Goal: Task Accomplishment & Management: Manage account settings

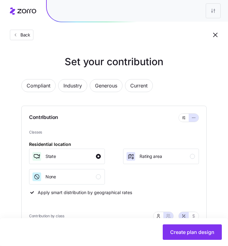
scroll to position [187, 0]
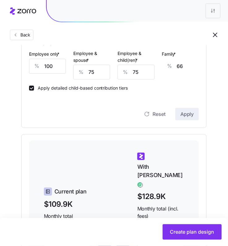
click at [172, 16] on div at bounding box center [137, 11] width 181 height 22
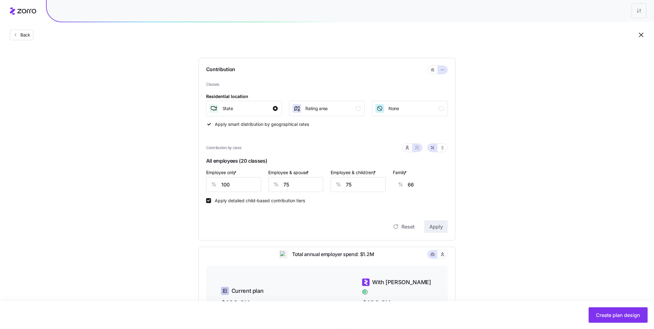
scroll to position [0, 0]
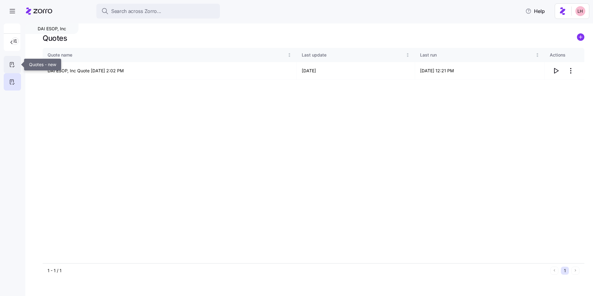
click at [11, 67] on icon at bounding box center [11, 64] width 3 height 5
click at [580, 40] on circle "add icon" at bounding box center [581, 37] width 7 height 7
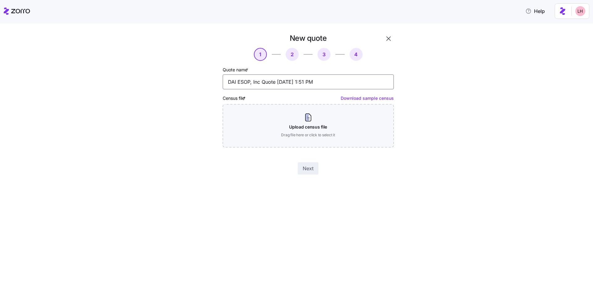
click at [281, 81] on input "DAI ESOP, Inc Quote 09/16/2025 1:51 PM" at bounding box center [308, 81] width 171 height 15
type input "only the 58 to enroll"
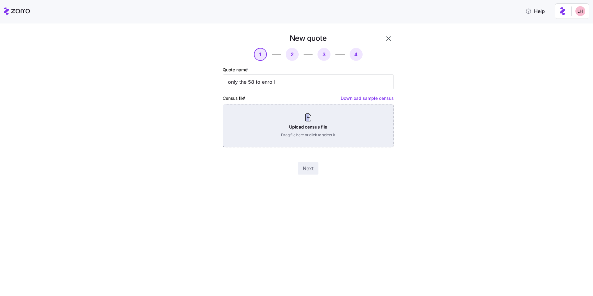
click at [307, 120] on div "Upload census file Drag file here or click to select it" at bounding box center [308, 125] width 171 height 43
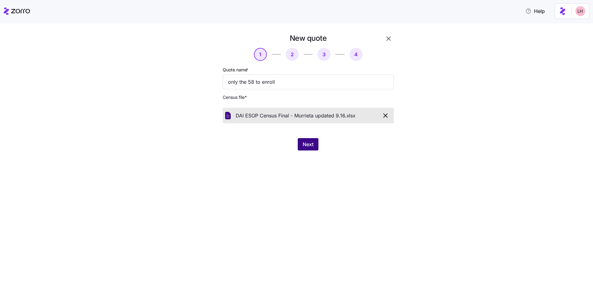
click at [307, 149] on button "Next" at bounding box center [308, 144] width 21 height 12
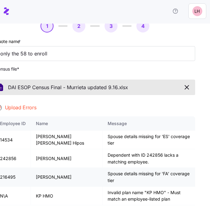
scroll to position [28, 0]
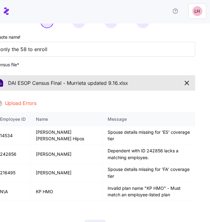
click at [185, 83] on icon "button" at bounding box center [187, 83] width 4 height 4
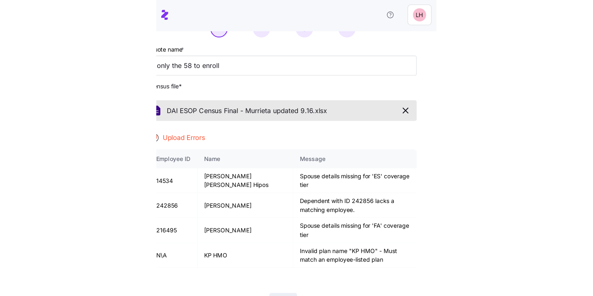
scroll to position [0, 0]
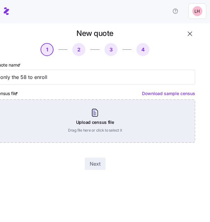
click at [86, 113] on div "Upload census file Drag file here or click to select it" at bounding box center [95, 120] width 200 height 43
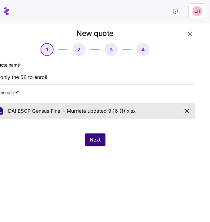
click at [95, 141] on span "Next" at bounding box center [95, 139] width 11 height 7
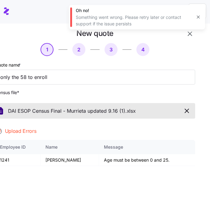
click at [183, 108] on icon "button" at bounding box center [186, 110] width 7 height 7
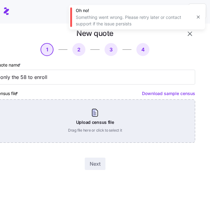
click at [156, 127] on div "Upload census file Drag file here or click to select it" at bounding box center [95, 120] width 200 height 43
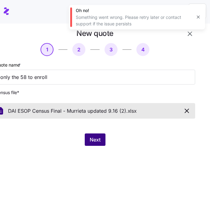
click at [98, 142] on span "Next" at bounding box center [95, 139] width 11 height 7
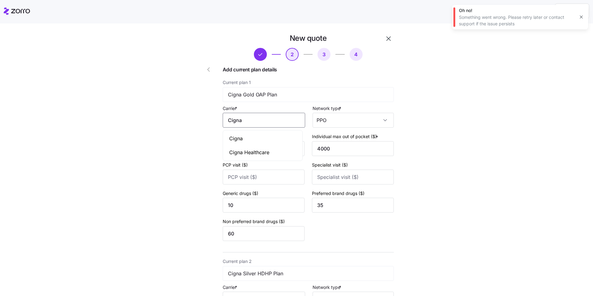
click at [260, 121] on input "Cigna" at bounding box center [264, 120] width 83 height 15
click at [246, 140] on div "Cigna" at bounding box center [262, 139] width 77 height 14
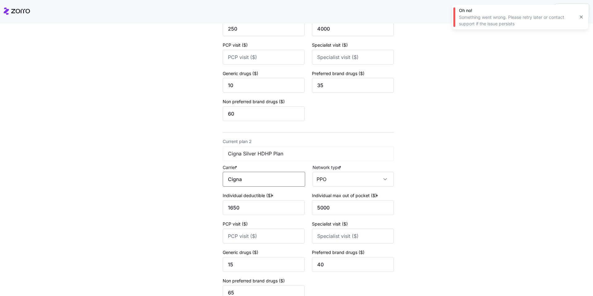
click at [263, 182] on input "Cigna" at bounding box center [264, 179] width 83 height 15
drag, startPoint x: 256, startPoint y: 196, endPoint x: 259, endPoint y: 183, distance: 13.2
click at [256, 196] on div "Cigna" at bounding box center [262, 198] width 77 height 14
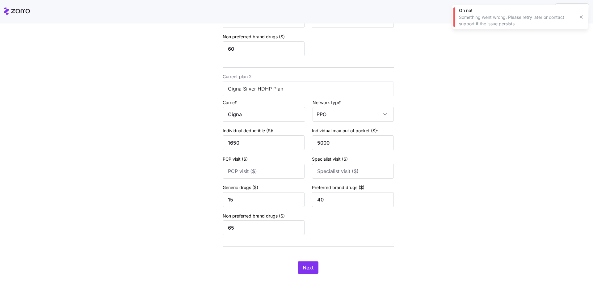
click at [317, 269] on div "Next" at bounding box center [308, 267] width 171 height 12
click at [312, 269] on button "Next" at bounding box center [308, 267] width 21 height 12
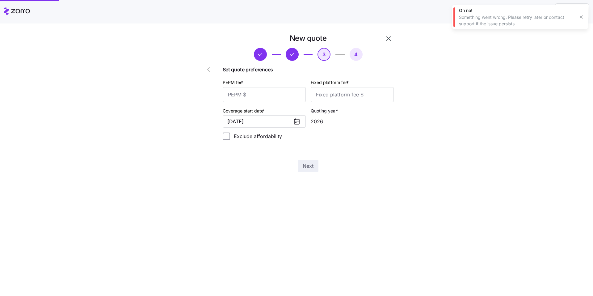
scroll to position [0, 0]
click at [257, 96] on input "PEPM fee *" at bounding box center [264, 94] width 83 height 15
type input "60"
type input "100"
click at [310, 169] on span "Next" at bounding box center [308, 165] width 11 height 7
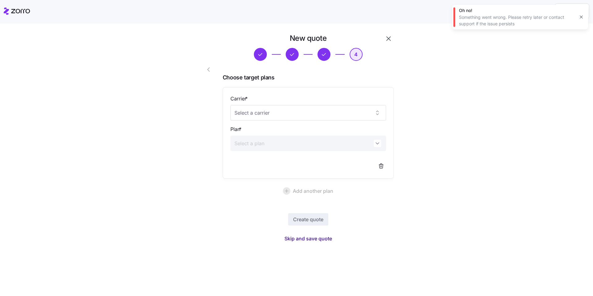
click at [321, 240] on span "Skip and save quote" at bounding box center [309, 238] width 48 height 7
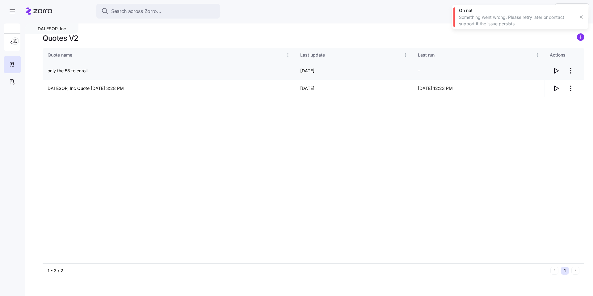
click at [556, 70] on icon "button" at bounding box center [556, 70] width 7 height 7
click at [572, 70] on html "Search across Zorro... Help DAI ESOP, Inc Quotes V2 Quote name Last update Last…" at bounding box center [296, 146] width 593 height 292
click at [533, 83] on div "Edit quote" at bounding box center [530, 86] width 21 height 7
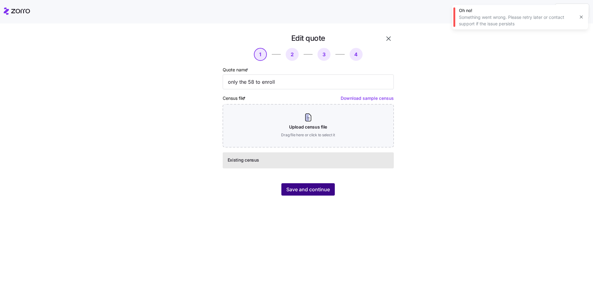
click at [319, 189] on span "Save and continue" at bounding box center [308, 189] width 44 height 7
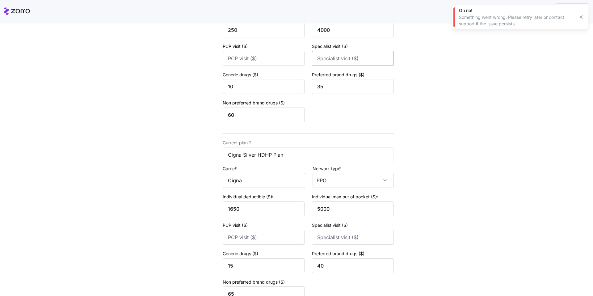
scroll to position [185, 0]
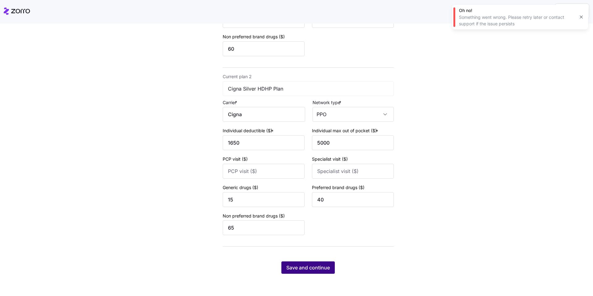
click at [322, 269] on span "Save and continue" at bounding box center [308, 267] width 44 height 7
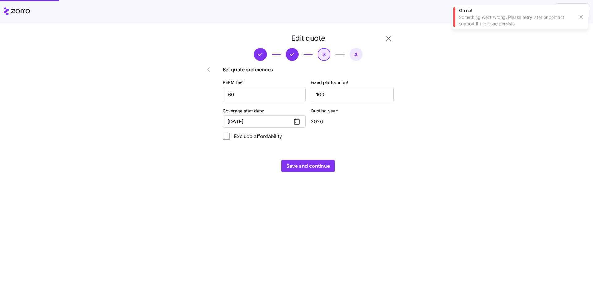
scroll to position [0, 0]
click at [259, 98] on input "60" at bounding box center [264, 94] width 83 height 15
type input "65"
click at [312, 165] on span "Save and continue" at bounding box center [308, 165] width 44 height 7
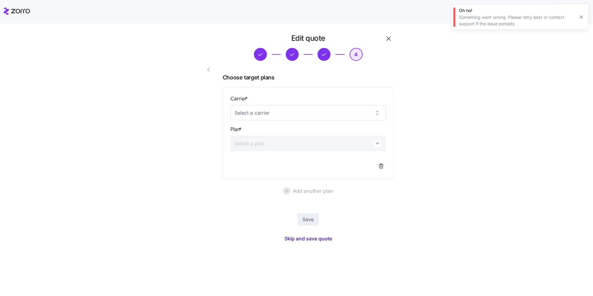
click at [330, 239] on span "Skip and save quote" at bounding box center [309, 238] width 48 height 7
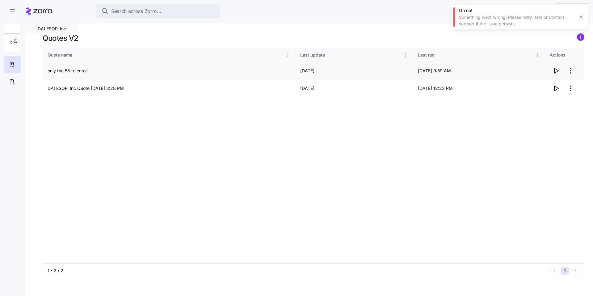
click at [558, 70] on icon "button" at bounding box center [557, 70] width 4 height 5
click at [130, 14] on span "Search across Zorro..." at bounding box center [136, 11] width 50 height 8
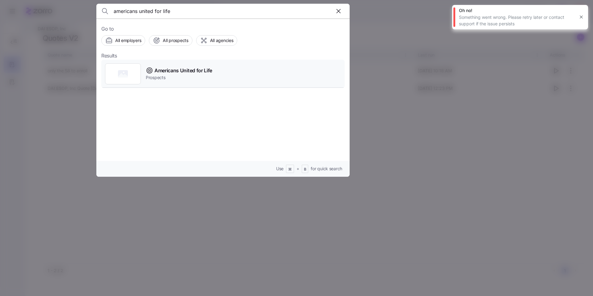
type input "americans united for life"
click at [182, 70] on span "Americans United for Life" at bounding box center [184, 71] width 58 height 8
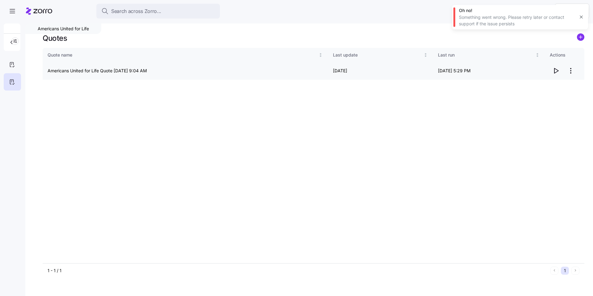
click at [557, 71] on icon "button" at bounding box center [556, 70] width 7 height 7
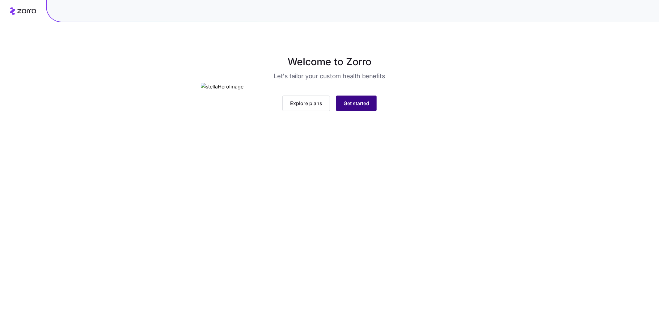
click at [354, 107] on span "Get started" at bounding box center [357, 103] width 26 height 7
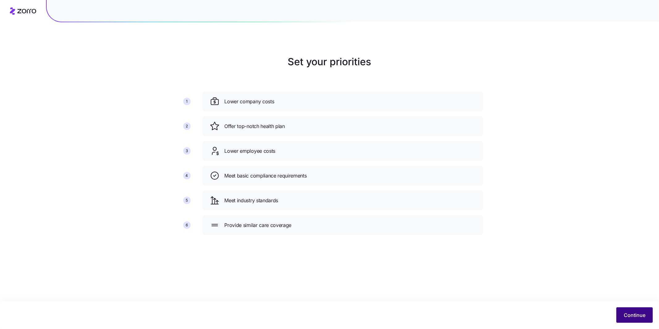
click at [636, 314] on span "Continue" at bounding box center [635, 314] width 22 height 7
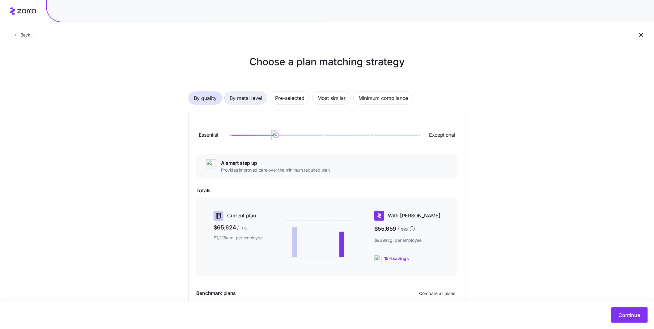
click at [248, 101] on span "By metal level" at bounding box center [246, 98] width 32 height 12
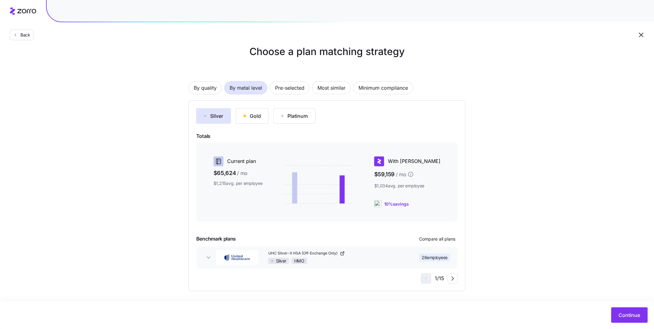
scroll to position [12, 0]
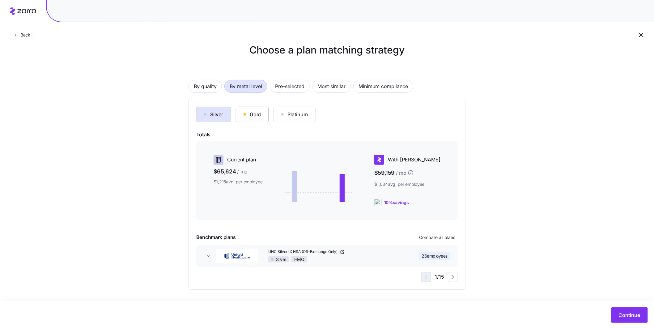
click at [252, 114] on div "Gold" at bounding box center [252, 114] width 17 height 7
click at [293, 115] on div "Platinum" at bounding box center [294, 114] width 27 height 7
click at [221, 116] on div "Silver" at bounding box center [213, 114] width 19 height 7
click at [622, 320] on button "Continue" at bounding box center [629, 314] width 36 height 15
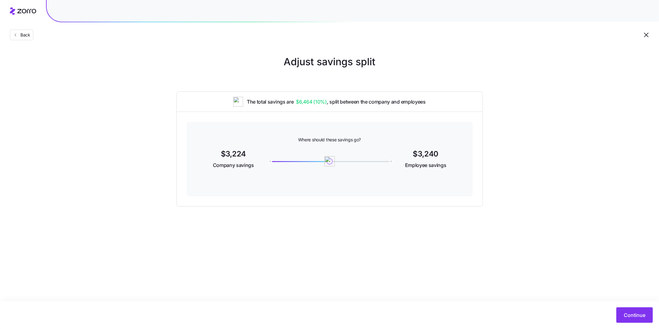
drag, startPoint x: 270, startPoint y: 161, endPoint x: 330, endPoint y: 163, distance: 59.7
click at [330, 163] on img at bounding box center [330, 161] width 11 height 11
click at [636, 318] on span "Continue" at bounding box center [635, 314] width 22 height 7
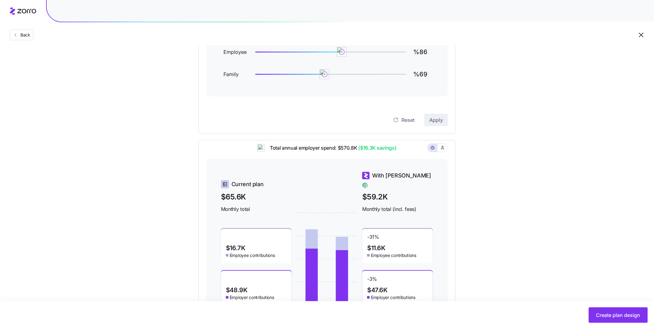
scroll to position [52, 0]
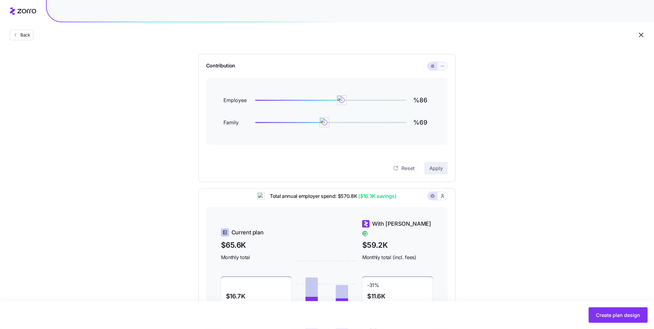
click at [440, 67] on span "button" at bounding box center [442, 66] width 5 height 5
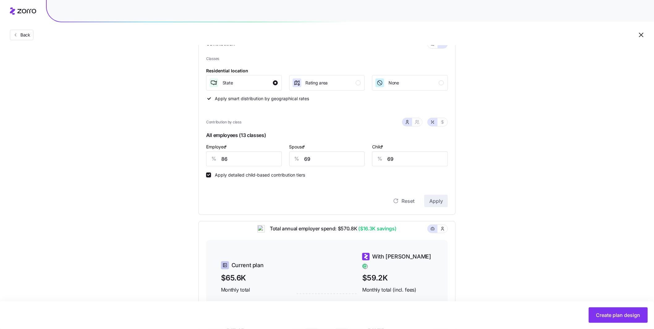
scroll to position [91, 0]
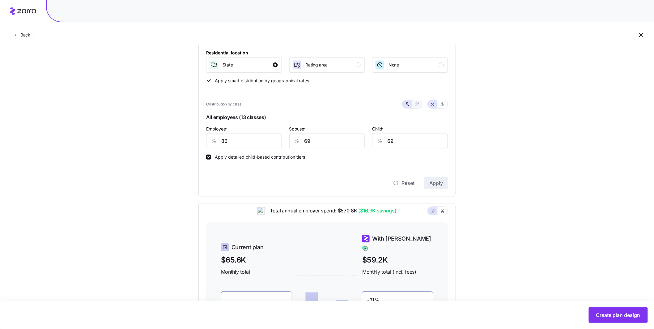
click at [419, 106] on icon "button" at bounding box center [417, 104] width 5 height 5
type input "77"
type input "79"
drag, startPoint x: 238, startPoint y: 146, endPoint x: 201, endPoint y: 138, distance: 38.3
click at [202, 139] on div "Contribution Classes Residential location State Rating area None Apply smart di…" at bounding box center [326, 105] width 257 height 183
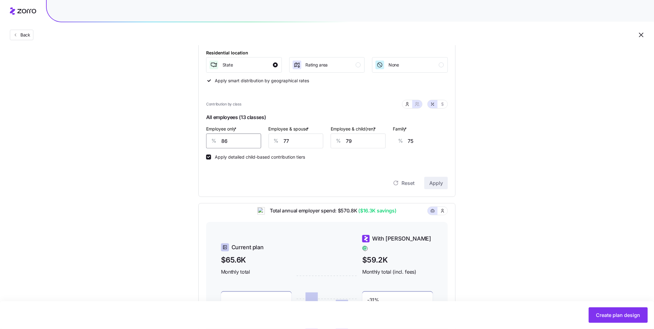
type input "1"
type input "107"
type input "10"
type input "103"
type input "100"
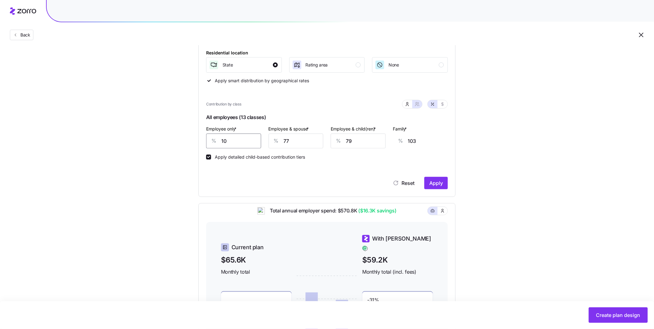
type input "70"
type input "100"
type input "7"
type input "18"
type input "75"
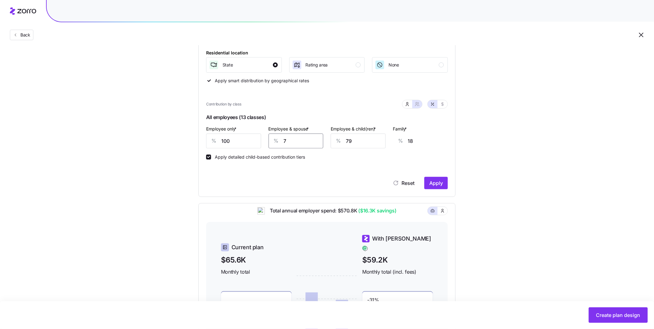
type input "68"
type input "75"
click at [333, 134] on div "% 79" at bounding box center [358, 141] width 55 height 15
type input "7"
type input "23"
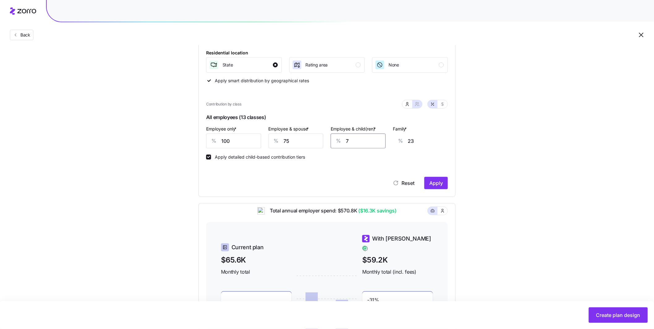
type input "75"
type input "66"
type input "75"
click at [432, 182] on span "Apply" at bounding box center [436, 182] width 14 height 7
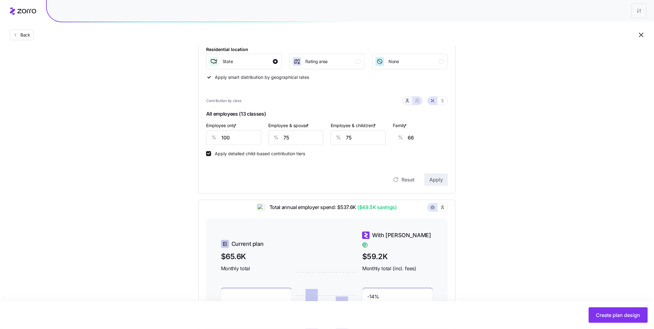
click at [407, 101] on icon "button" at bounding box center [407, 100] width 5 height 5
type input "50"
type input "39"
click at [420, 101] on button "button" at bounding box center [417, 101] width 10 height 8
type input "75"
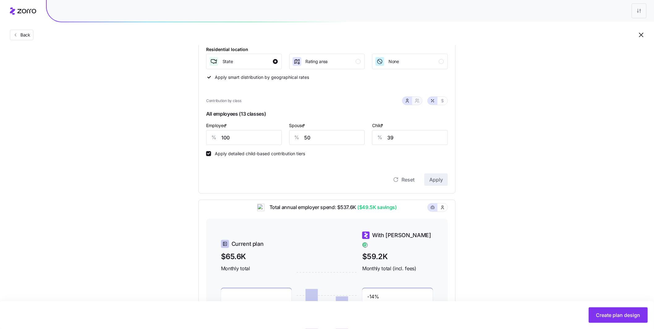
type input "75"
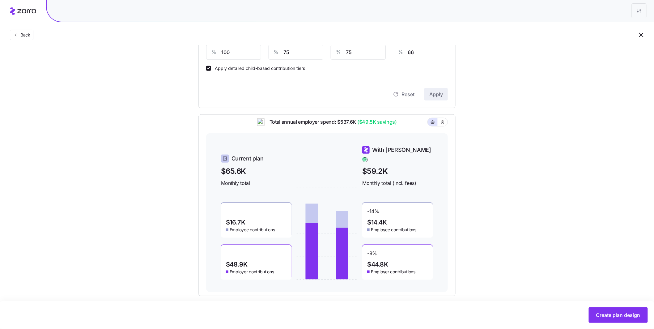
scroll to position [91, 0]
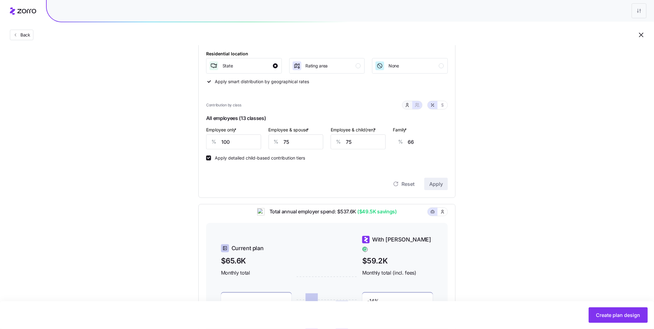
click at [405, 106] on icon "button" at bounding box center [407, 105] width 5 height 5
type input "50"
type input "39"
drag, startPoint x: 307, startPoint y: 141, endPoint x: 286, endPoint y: 136, distance: 21.1
click at [296, 138] on div "% 50" at bounding box center [327, 141] width 76 height 15
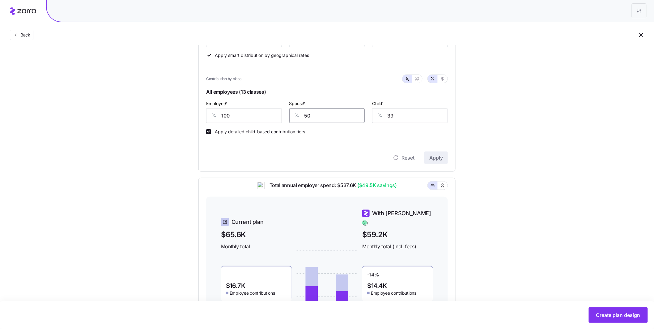
scroll to position [127, 0]
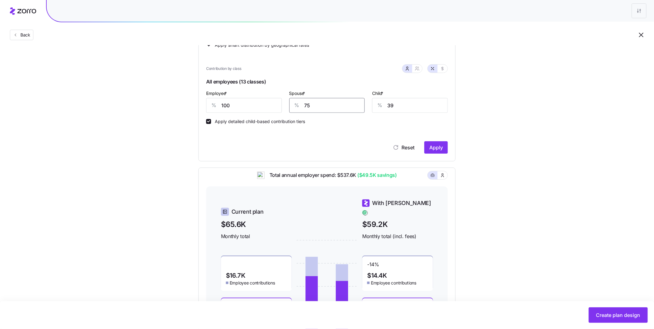
type input "75"
click at [439, 150] on span "Apply" at bounding box center [436, 147] width 14 height 7
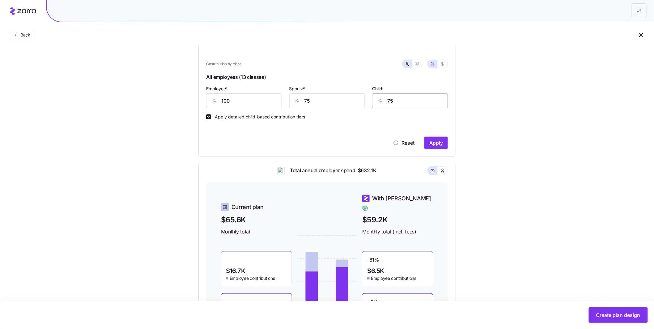
scroll to position [131, 0]
click at [415, 63] on icon "button" at bounding box center [417, 64] width 5 height 5
type input "88"
type input "90"
type input "75"
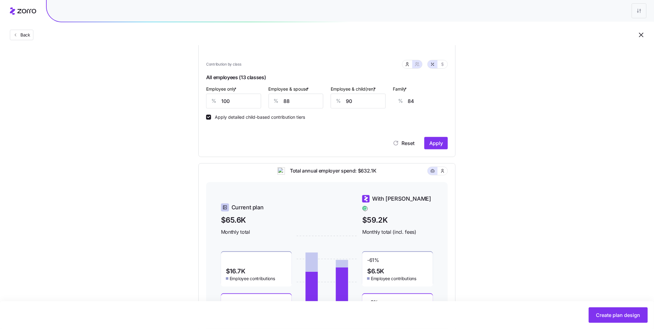
type input "75"
click at [415, 64] on icon "button" at bounding box center [417, 64] width 5 height 5
type input "88"
type input "90"
drag, startPoint x: 292, startPoint y: 102, endPoint x: 256, endPoint y: 94, distance: 36.8
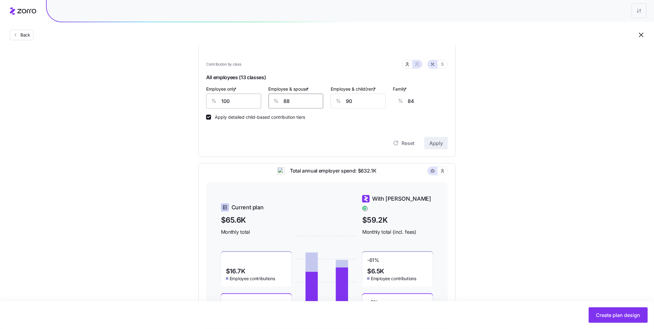
click at [264, 97] on div "Employee only * % 100 Employee & spouse * % 88 Employee & child(ren) * % 90 Fam…" at bounding box center [326, 96] width 249 height 31
type input "7"
type input "24"
type input "75"
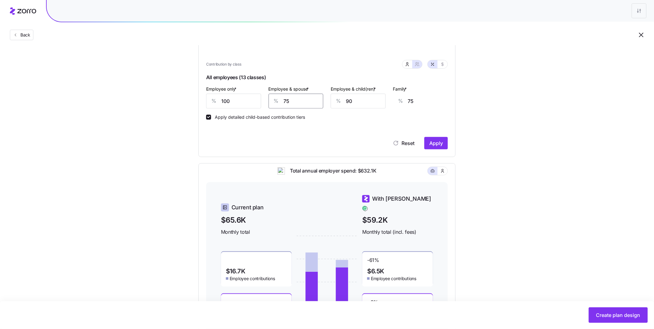
type input "75"
type input "7"
type input "23"
type input "75"
type input "66"
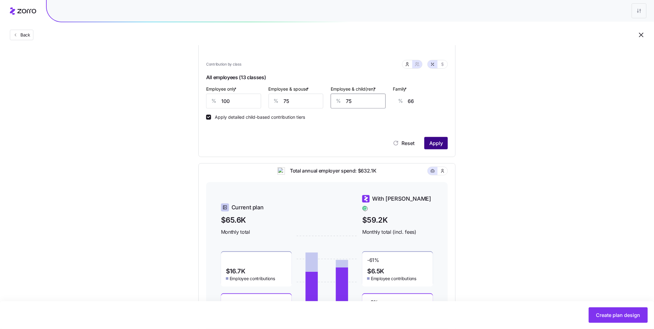
type input "75"
click at [433, 146] on span "Apply" at bounding box center [436, 142] width 14 height 7
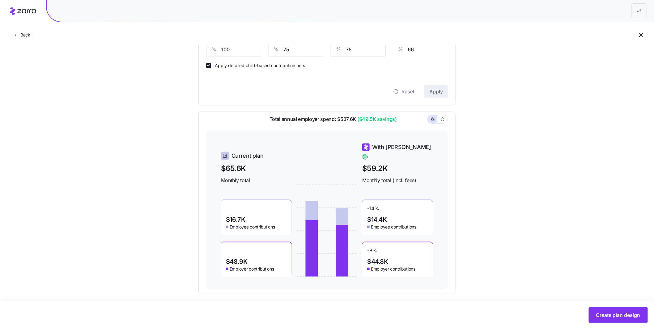
scroll to position [187, 0]
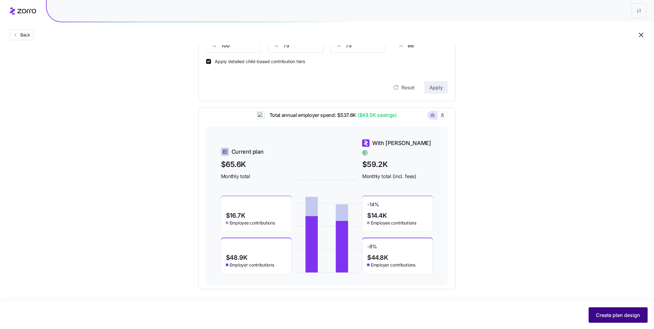
click at [600, 307] on div "Create plan design" at bounding box center [327, 314] width 642 height 15
click at [612, 313] on span "Create plan design" at bounding box center [618, 314] width 44 height 7
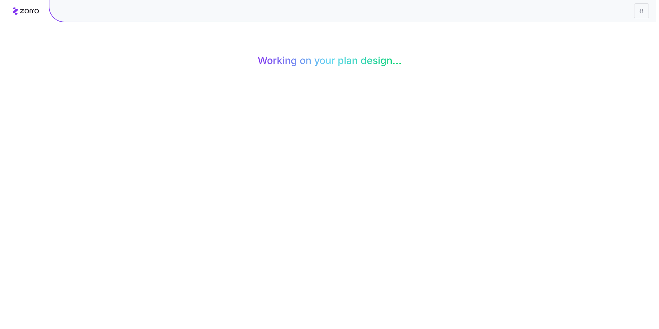
scroll to position [0, 0]
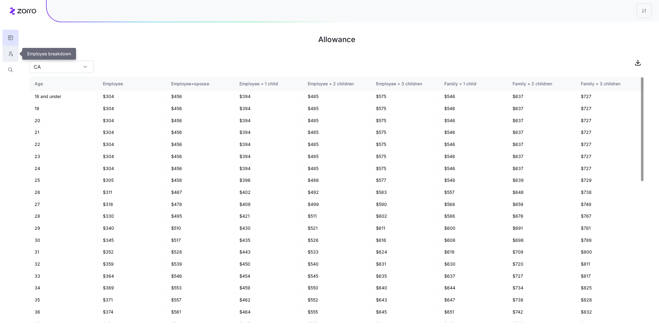
click at [11, 57] on button "button" at bounding box center [10, 54] width 16 height 16
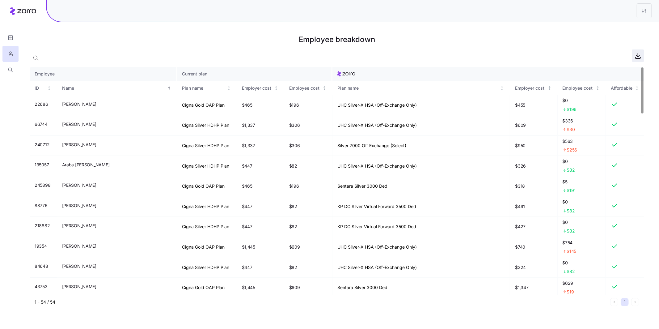
click at [639, 56] on icon "button" at bounding box center [638, 56] width 3 height 2
click at [651, 15] on html "Employee breakdown Employee Current plan ID Name Plan name Employer cost Employ…" at bounding box center [329, 164] width 659 height 329
click at [646, 11] on html "Employee breakdown Employee Current plan ID Name Plan name Employer cost Employ…" at bounding box center [329, 164] width 659 height 329
click at [622, 25] on div "Edit plan design" at bounding box center [607, 27] width 32 height 7
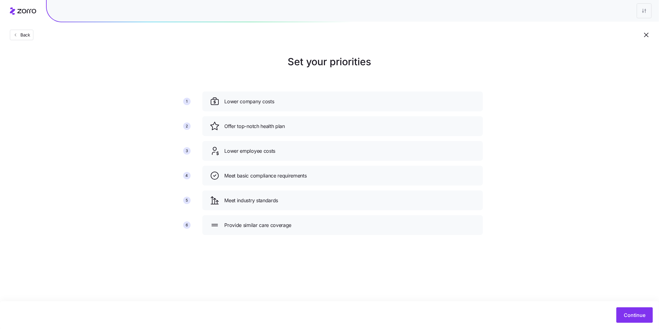
click at [575, 215] on div "Set your priorities 1 2 3 4 5 6 Lower company costs Offer top-notch health plan…" at bounding box center [329, 146] width 659 height 185
click at [631, 312] on span "Continue" at bounding box center [635, 314] width 22 height 7
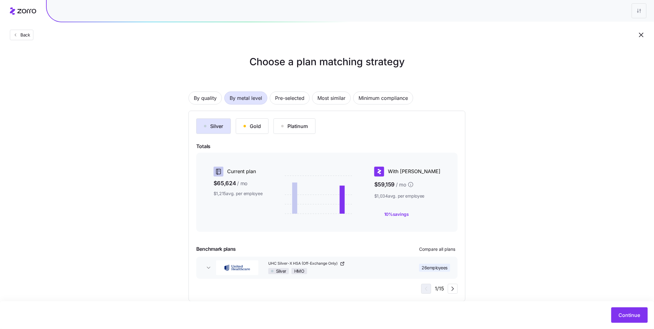
scroll to position [12, 0]
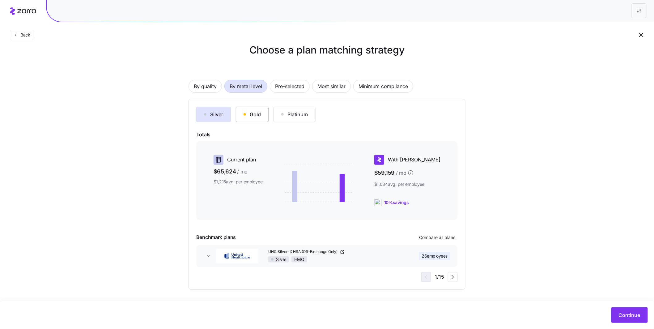
click at [251, 112] on div "Gold" at bounding box center [252, 114] width 17 height 7
click at [603, 59] on div "Choose a plan matching strategy By quality By metal level Pre-selected Most sim…" at bounding box center [327, 166] width 654 height 247
click at [596, 73] on div "Choose a plan matching strategy By quality By metal level Pre-selected Most sim…" at bounding box center [327, 166] width 654 height 247
click at [592, 95] on div "Choose a plan matching strategy By quality By metal level Pre-selected Most sim…" at bounding box center [327, 166] width 654 height 247
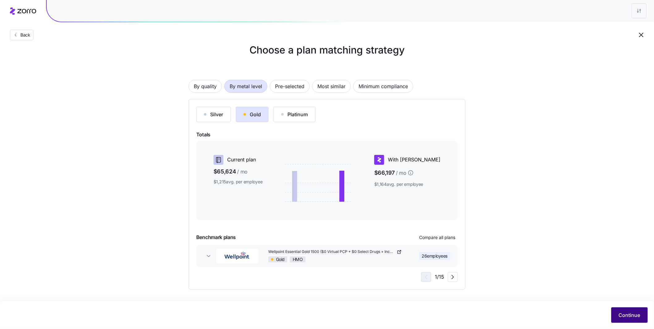
click at [633, 311] on button "Continue" at bounding box center [629, 314] width 36 height 15
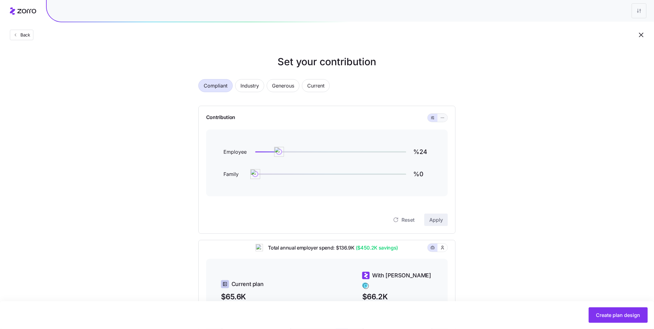
click at [441, 117] on icon "button" at bounding box center [442, 117] width 4 height 7
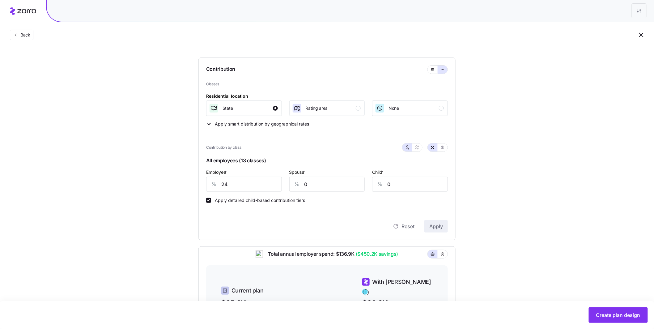
scroll to position [50, 0]
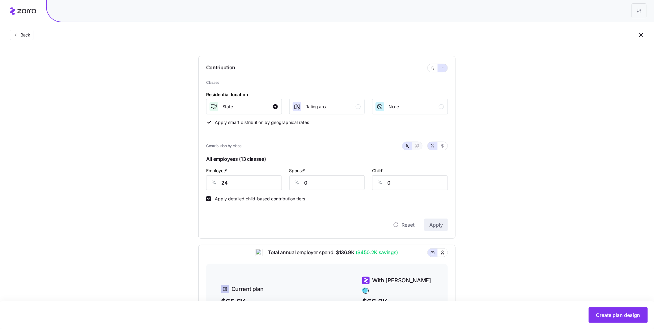
click at [419, 147] on span "button" at bounding box center [417, 145] width 5 height 5
type input "12"
type input "14"
drag, startPoint x: 235, startPoint y: 187, endPoint x: 198, endPoint y: 181, distance: 36.7
click at [206, 182] on div "Contribution Classes Residential location State Rating area None Apply smart di…" at bounding box center [326, 147] width 257 height 183
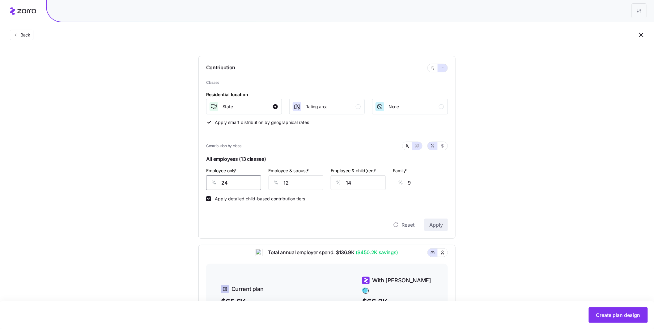
type input "1"
type input "17"
type input "10"
type input "14"
type input "100"
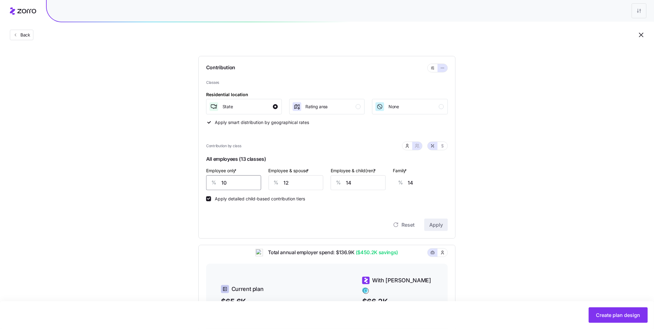
type input "0"
type input "100"
type input "75"
type input "27"
type input "75"
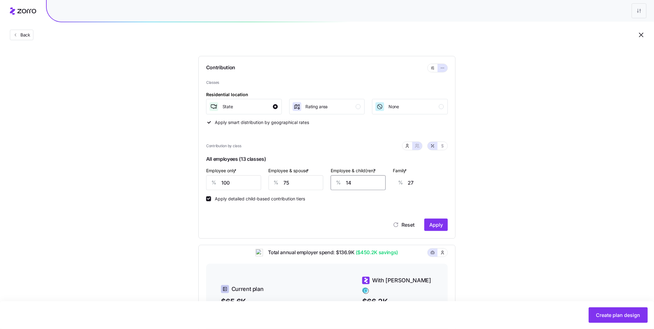
type input "7"
type input "23"
type input "75"
type input "66"
type input "75"
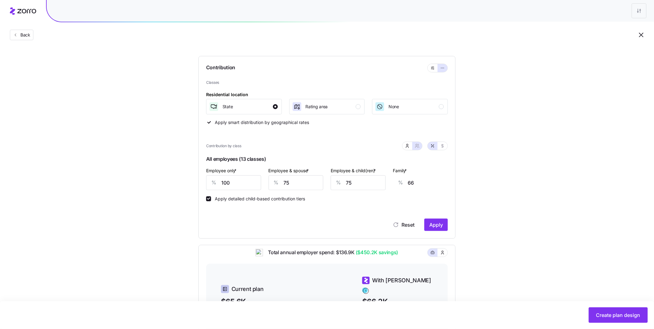
scroll to position [0, 15]
click at [429, 225] on button "Apply" at bounding box center [435, 225] width 23 height 12
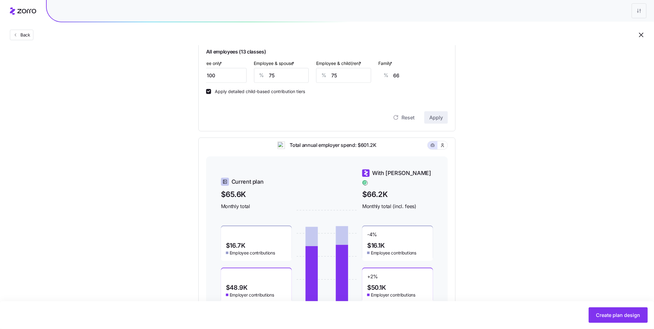
scroll to position [187, 0]
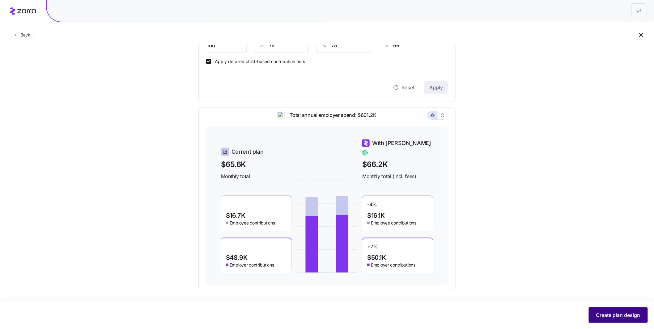
click at [606, 314] on span "Create plan design" at bounding box center [618, 314] width 44 height 7
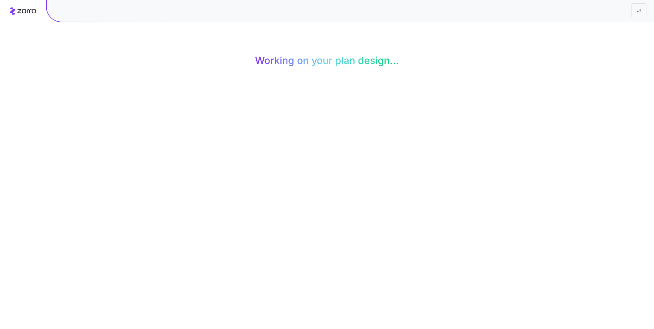
scroll to position [0, 0]
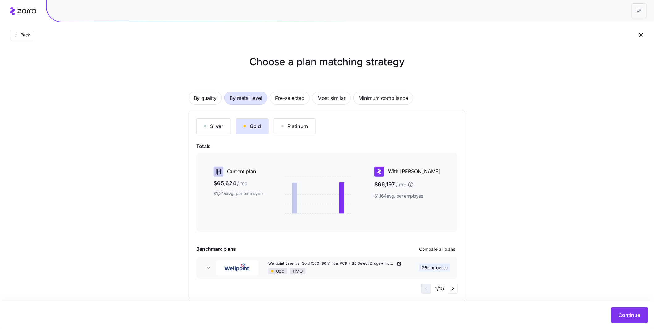
scroll to position [12, 0]
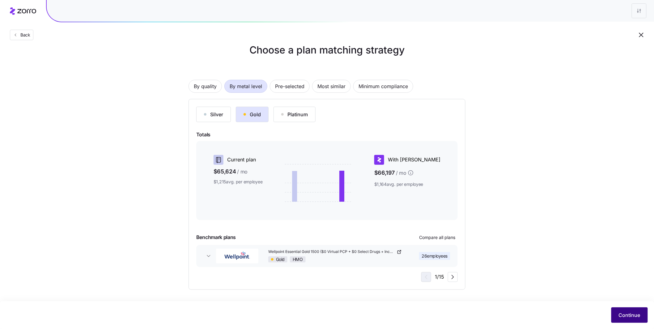
click at [630, 317] on span "Continue" at bounding box center [630, 314] width 22 height 7
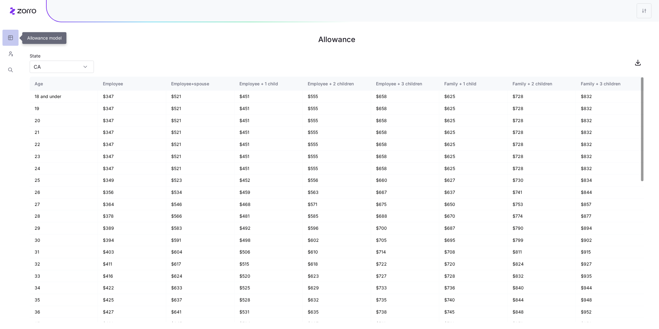
click at [12, 39] on icon "button" at bounding box center [10, 38] width 4 height 4
click at [646, 13] on html "Allowance State CA Age Employee Employee+spouse Employee + 1 child Employee + 2…" at bounding box center [329, 164] width 659 height 329
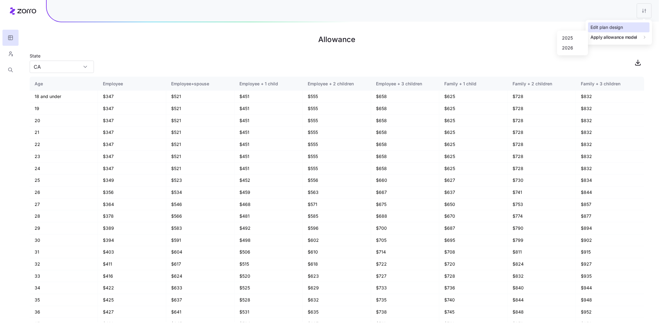
click at [613, 28] on div "Edit plan design" at bounding box center [607, 27] width 32 height 7
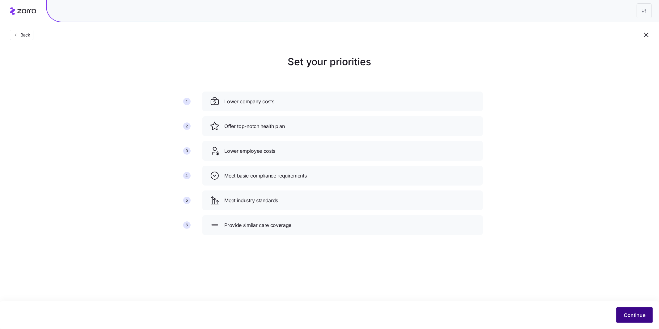
click at [633, 309] on button "Continue" at bounding box center [635, 314] width 36 height 15
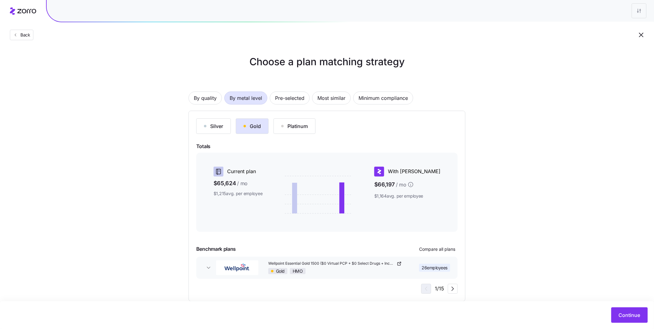
drag, startPoint x: 604, startPoint y: 29, endPoint x: 598, endPoint y: 27, distance: 5.9
click at [603, 28] on div "Back" at bounding box center [327, 22] width 654 height 45
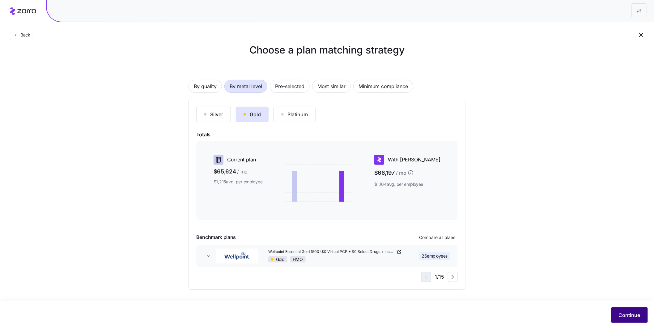
click at [631, 314] on span "Continue" at bounding box center [630, 314] width 22 height 7
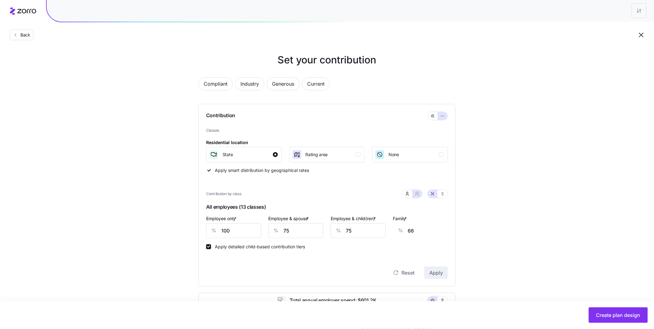
scroll to position [187, 0]
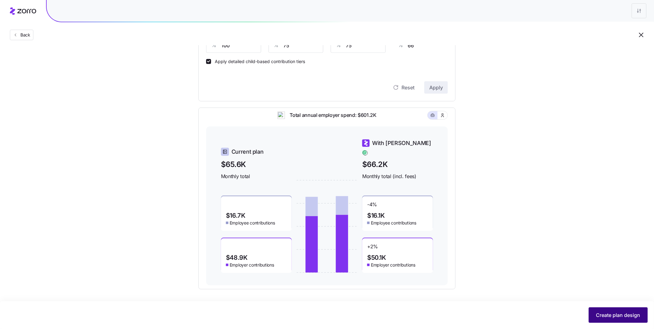
click at [607, 315] on span "Create plan design" at bounding box center [618, 314] width 44 height 7
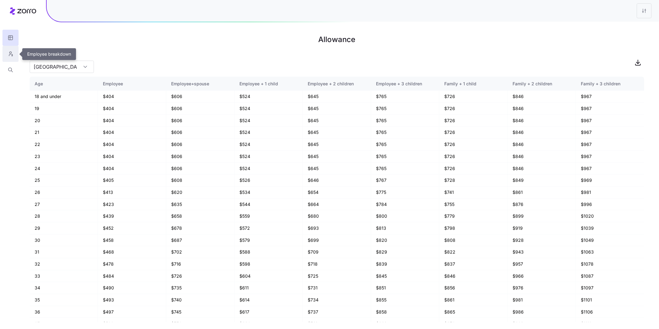
click at [12, 57] on button "button" at bounding box center [10, 54] width 16 height 16
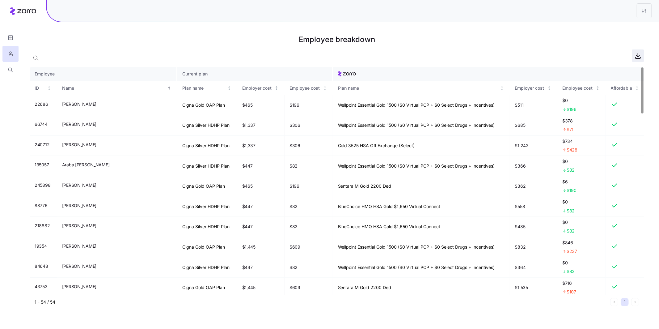
click at [638, 58] on icon "button" at bounding box center [638, 57] width 5 height 1
click at [646, 12] on html "Employee breakdown Employee Current plan ID Name Plan name Employer cost Employ…" at bounding box center [329, 164] width 659 height 329
click at [639, 24] on div "Edit plan design" at bounding box center [619, 27] width 62 height 10
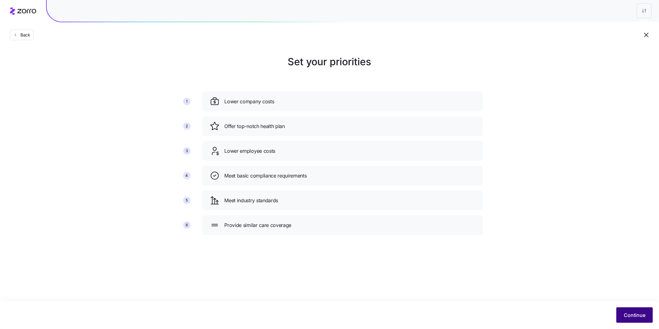
click at [635, 316] on span "Continue" at bounding box center [635, 314] width 22 height 7
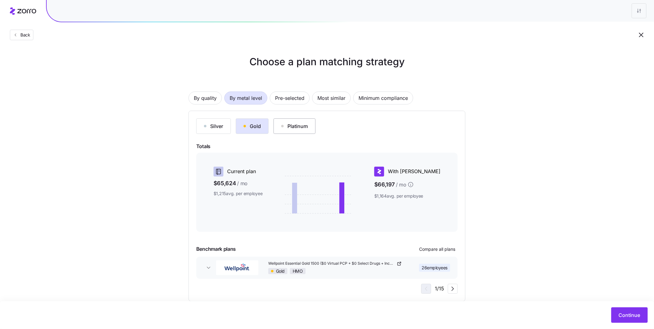
click at [292, 129] on div "Platinum" at bounding box center [294, 125] width 27 height 7
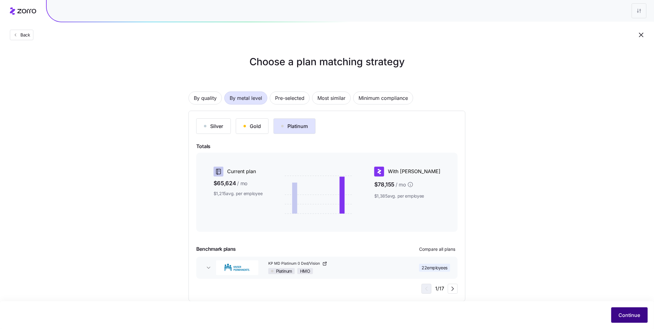
click at [620, 314] on span "Continue" at bounding box center [630, 314] width 22 height 7
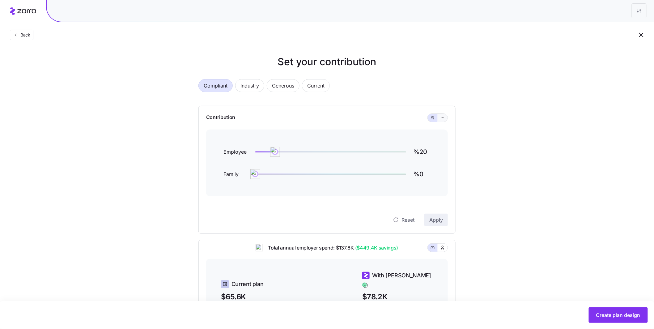
click at [439, 118] on button "button" at bounding box center [443, 118] width 10 height 8
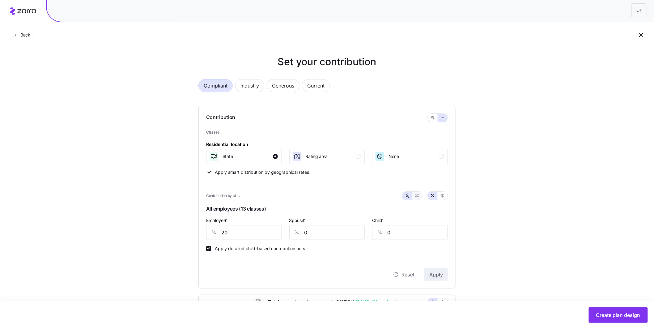
click at [420, 197] on button "button" at bounding box center [417, 196] width 10 height 8
type input "10"
type input "12"
click at [211, 229] on div "% 20" at bounding box center [233, 232] width 55 height 15
type input "1"
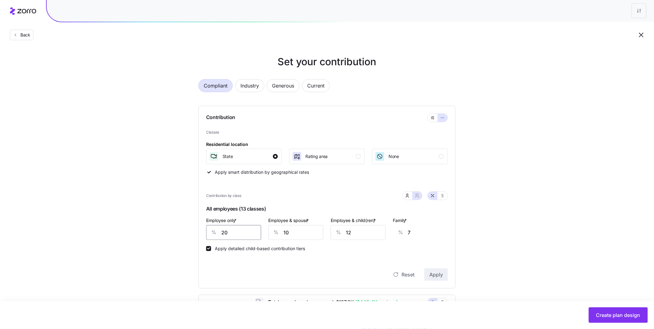
type input "14"
type input "10"
type input "11"
type input "100"
type input "0"
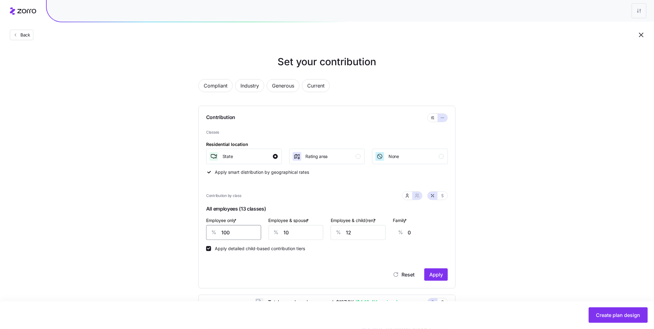
type input "100"
type input "75"
type input "26"
type input "75"
type input "7"
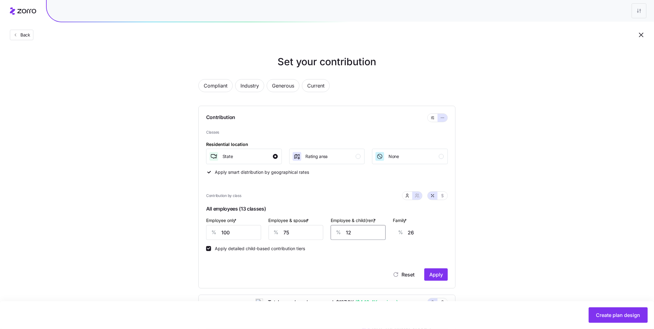
type input "23"
type input "75"
type input "66"
type input "75"
click at [432, 276] on span "Apply" at bounding box center [436, 274] width 14 height 7
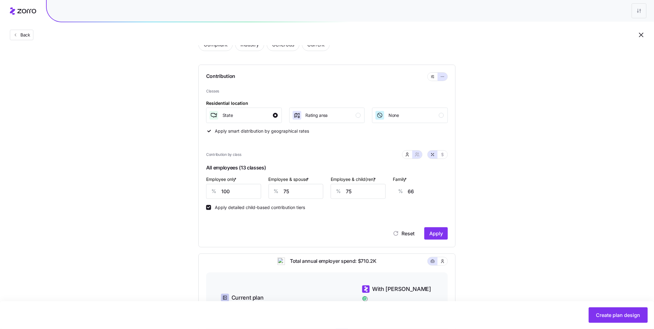
scroll to position [187, 0]
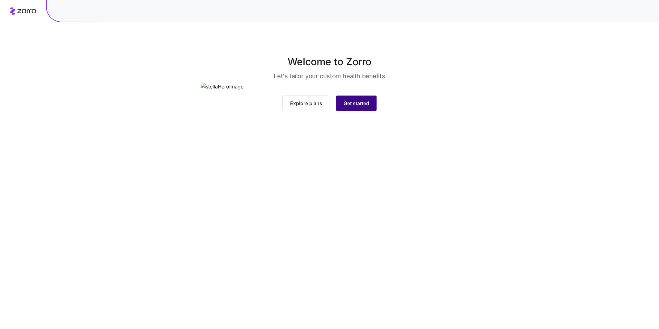
click at [363, 107] on span "Get started" at bounding box center [357, 103] width 26 height 7
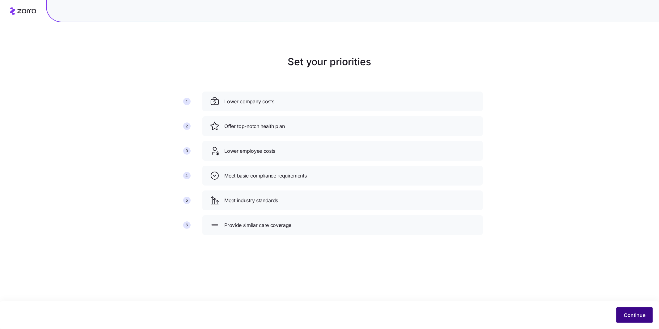
click at [628, 308] on button "Continue" at bounding box center [635, 314] width 36 height 15
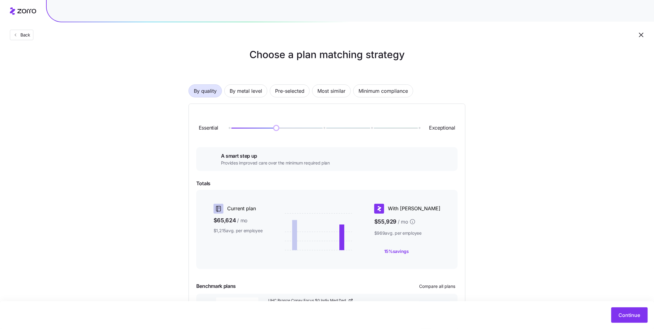
scroll to position [6, 0]
click at [252, 96] on span "By metal level" at bounding box center [246, 92] width 32 height 12
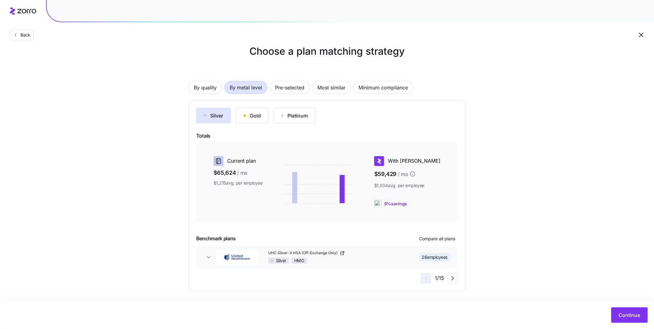
scroll to position [12, 0]
click at [627, 316] on span "Continue" at bounding box center [630, 314] width 22 height 7
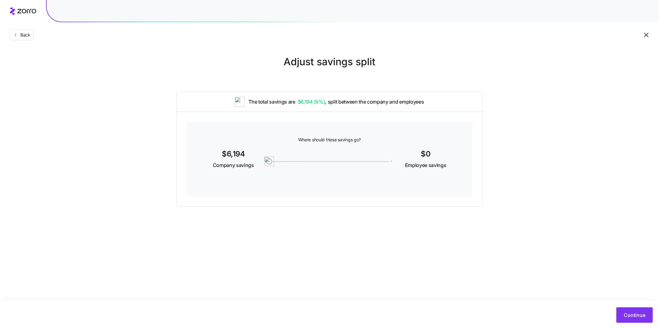
click at [629, 323] on div "Continue" at bounding box center [329, 315] width 659 height 28
click at [628, 312] on span "Continue" at bounding box center [635, 314] width 22 height 7
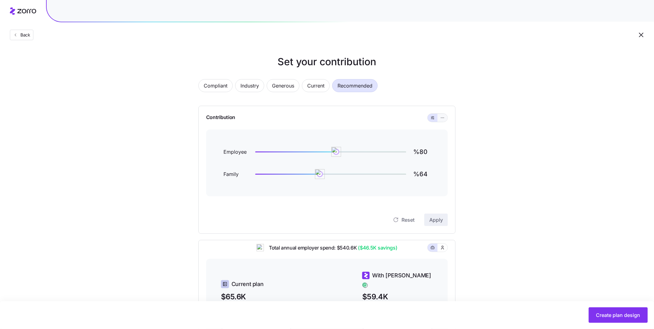
click at [443, 121] on button "button" at bounding box center [443, 118] width 10 height 8
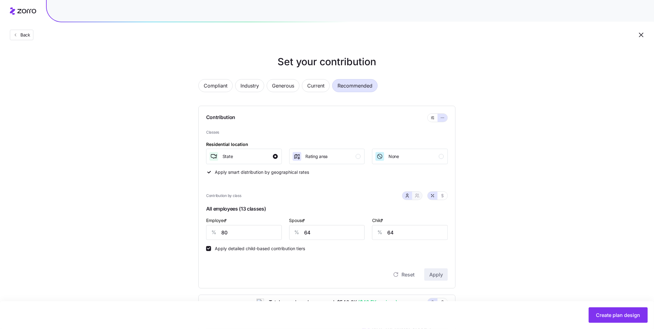
click at [420, 198] on button "button" at bounding box center [417, 196] width 10 height 8
type input "72"
type input "74"
drag, startPoint x: 243, startPoint y: 232, endPoint x: 192, endPoint y: 223, distance: 51.6
click at [206, 227] on div "Contribution Classes Residential location State Rating area None Apply smart di…" at bounding box center [326, 197] width 257 height 183
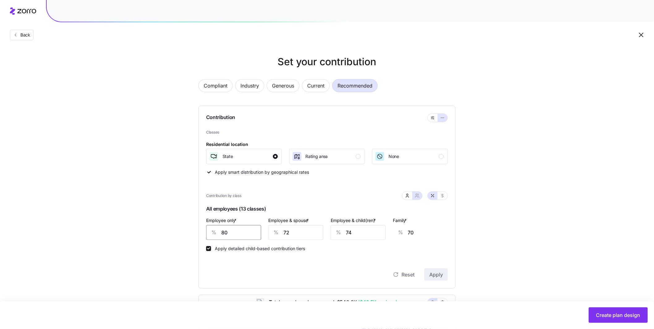
type input "1"
type input "100"
type input "10"
type input "97"
type input "100"
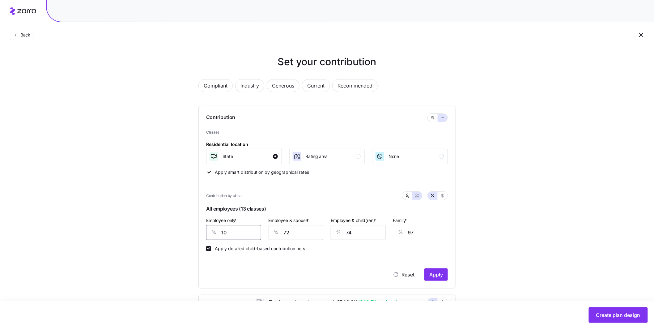
type input "63"
type input "100"
type input "7"
type input "15"
type input "75"
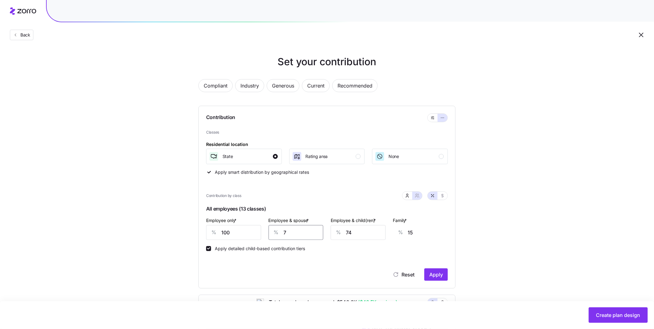
type input "65"
type input "75"
type input "7"
type input "23"
type input "75"
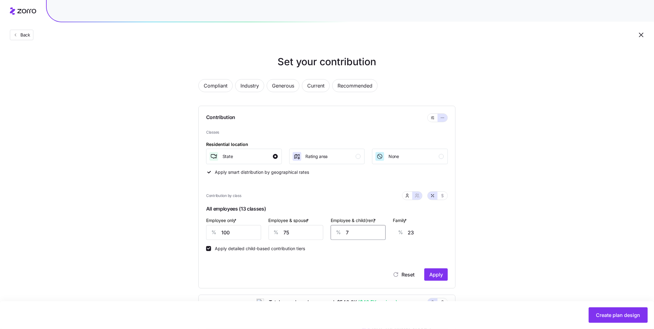
type input "66"
type input "75"
click at [438, 275] on span "Apply" at bounding box center [436, 274] width 14 height 7
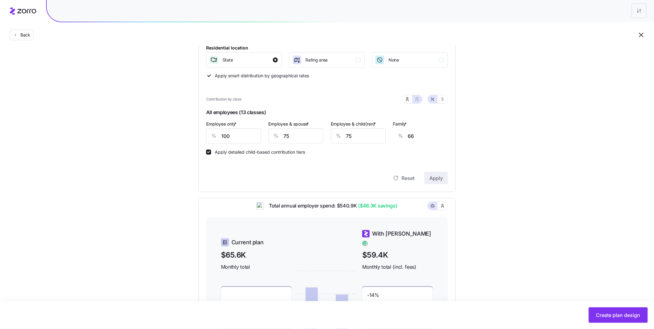
scroll to position [187, 0]
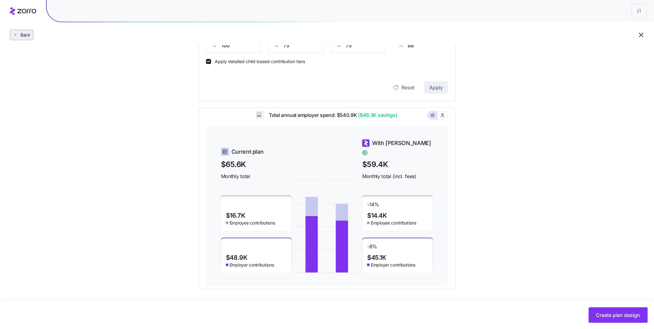
click at [22, 34] on span "Back" at bounding box center [24, 35] width 12 height 6
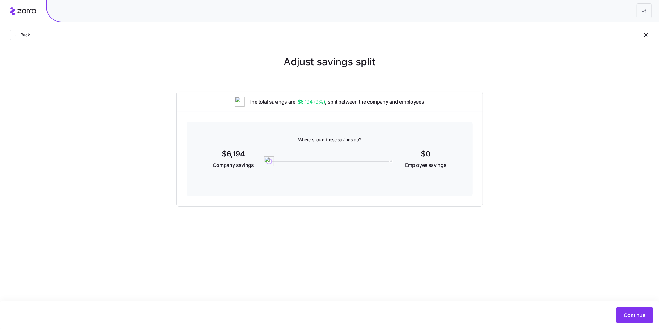
click at [25, 42] on div "Back" at bounding box center [329, 22] width 659 height 45
click at [25, 40] on button "Back" at bounding box center [21, 35] width 23 height 11
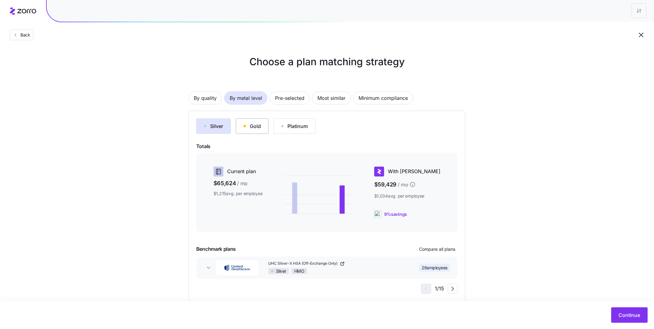
click at [261, 130] on button "Gold" at bounding box center [252, 125] width 33 height 15
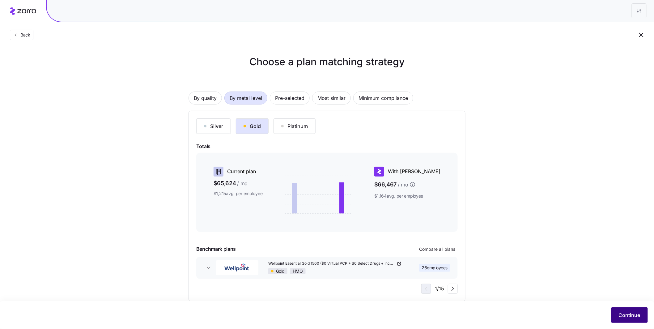
click at [616, 309] on button "Continue" at bounding box center [629, 314] width 36 height 15
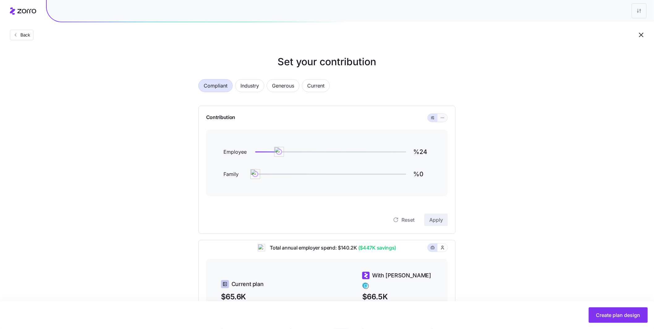
click at [445, 120] on span "button" at bounding box center [442, 117] width 5 height 5
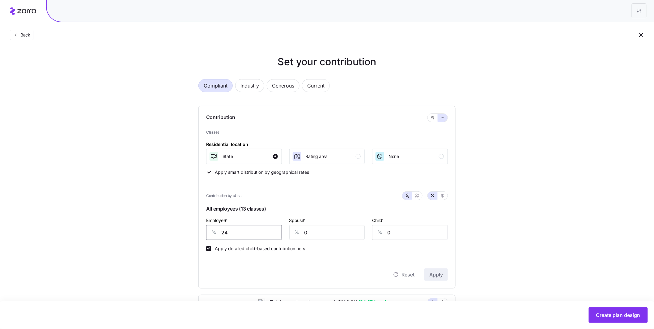
drag, startPoint x: 235, startPoint y: 232, endPoint x: 209, endPoint y: 228, distance: 25.8
click at [214, 229] on div "% 24" at bounding box center [244, 232] width 76 height 15
click at [418, 197] on icon "button" at bounding box center [417, 195] width 5 height 5
type input "12"
type input "14"
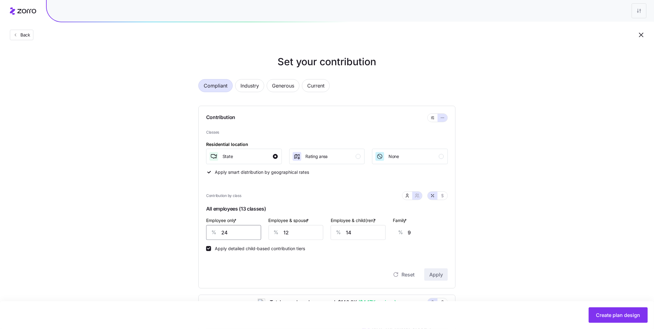
click at [211, 226] on div "% 24" at bounding box center [233, 232] width 55 height 15
type input "1"
type input "17"
type input "10"
type input "14"
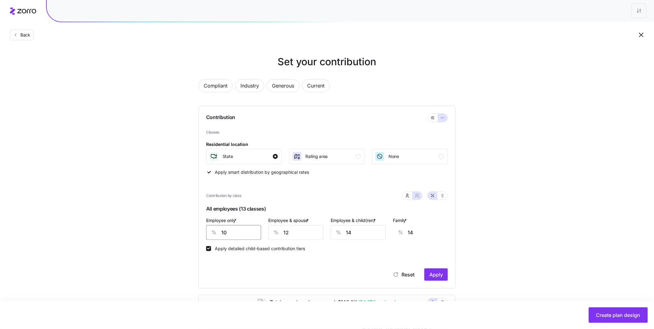
type input "100"
type input "0"
type input "100"
type input "75"
type input "27"
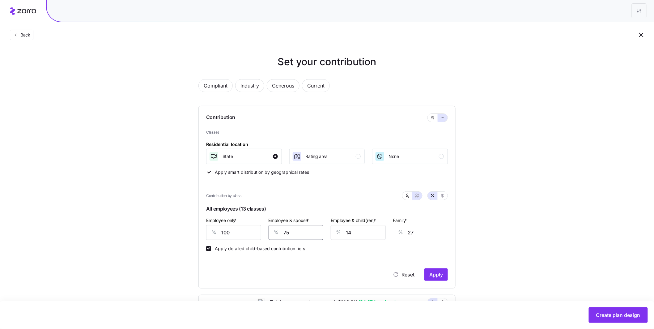
type input "75"
type input "7"
type input "23"
type input "75"
type input "66"
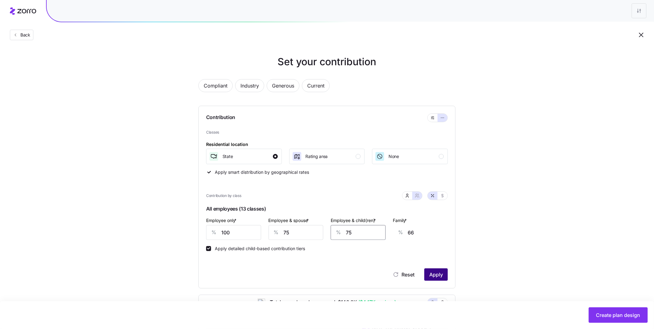
type input "75"
click at [439, 271] on span "Apply" at bounding box center [436, 274] width 14 height 7
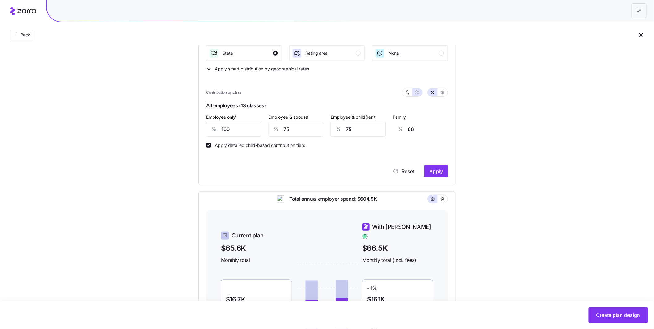
scroll to position [187, 0]
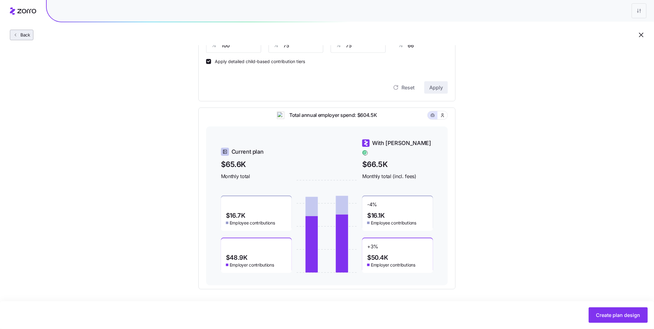
click at [20, 32] on span "Back" at bounding box center [24, 35] width 12 height 6
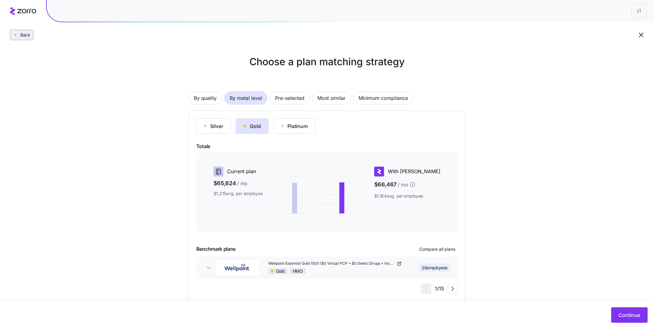
click at [25, 34] on span "Back" at bounding box center [24, 35] width 12 height 6
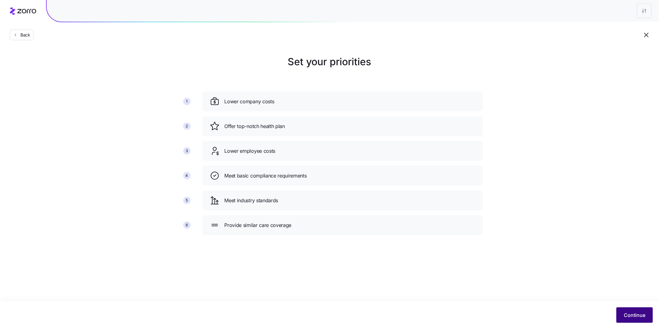
click at [630, 319] on button "Continue" at bounding box center [635, 314] width 36 height 15
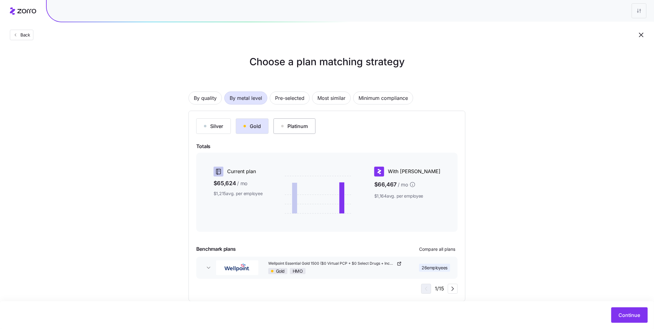
click at [307, 128] on div "Platinum" at bounding box center [294, 125] width 27 height 7
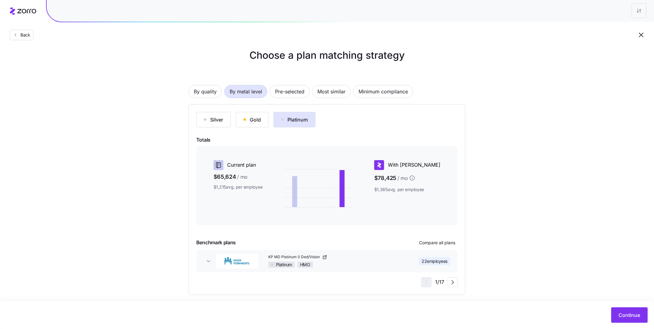
scroll to position [12, 0]
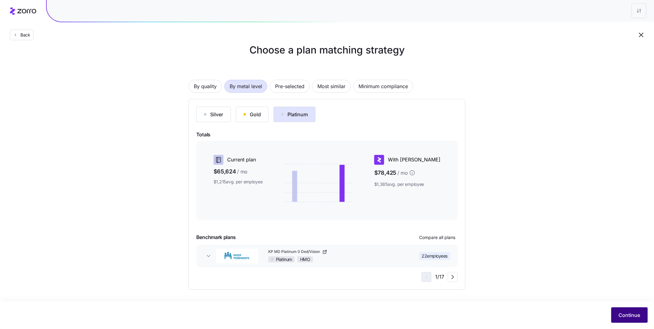
click at [630, 320] on button "Continue" at bounding box center [629, 314] width 36 height 15
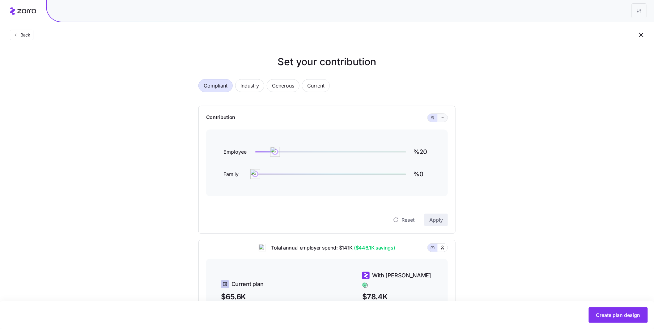
click at [442, 120] on button "button" at bounding box center [442, 117] width 5 height 5
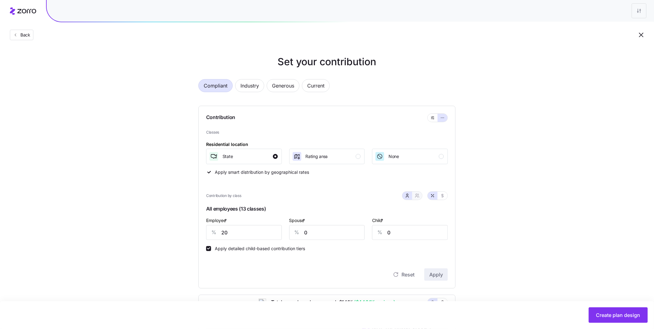
click at [418, 197] on icon "button" at bounding box center [418, 196] width 1 height 1
type input "10"
type input "12"
drag, startPoint x: 230, startPoint y: 237, endPoint x: 221, endPoint y: 235, distance: 9.3
click at [227, 237] on input "20" at bounding box center [233, 232] width 55 height 15
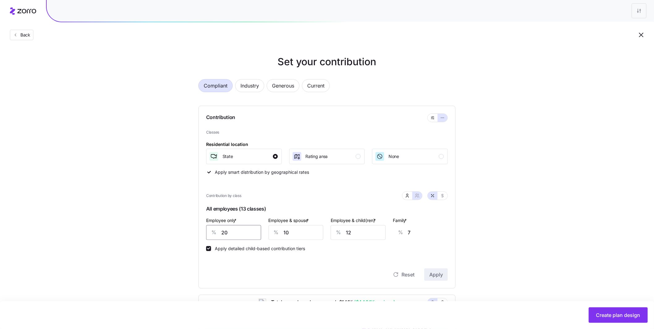
drag, startPoint x: 231, startPoint y: 230, endPoint x: 211, endPoint y: 230, distance: 19.5
click at [212, 230] on div "% 20" at bounding box center [233, 232] width 55 height 15
type input "1"
type input "14"
type input "10"
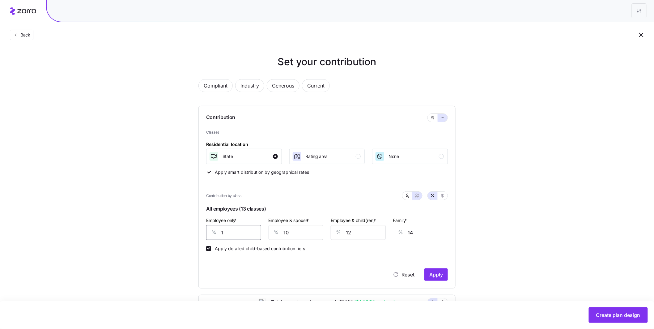
type input "11"
type input "100"
type input "0"
type input "100"
type input "75"
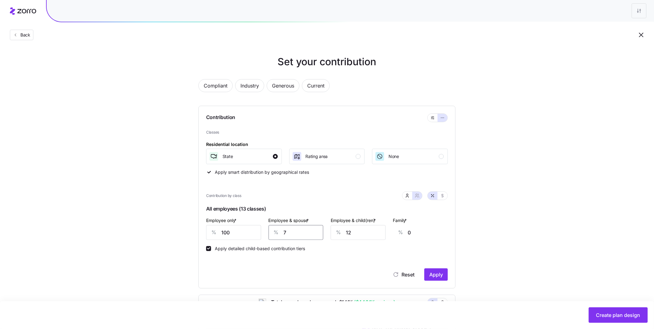
type input "26"
type input "75"
type input "7"
type input "23"
type input "75"
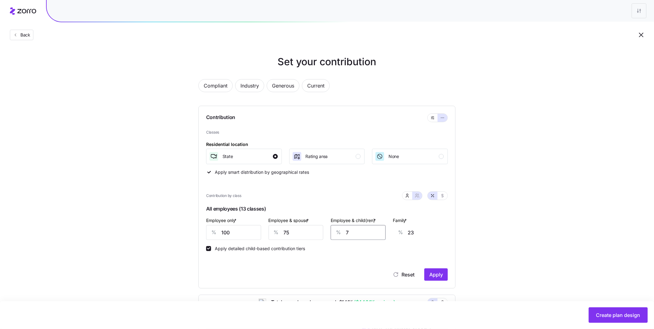
type input "66"
type input "75"
click at [436, 273] on span "Apply" at bounding box center [436, 274] width 14 height 7
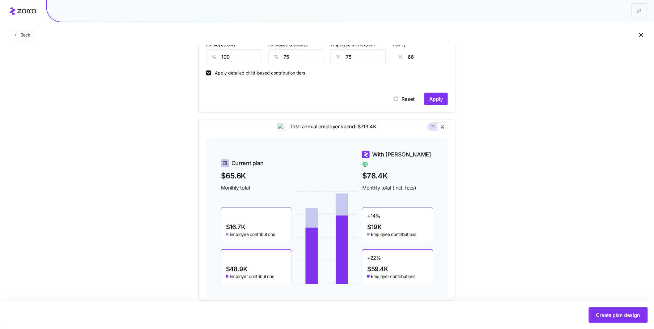
scroll to position [187, 0]
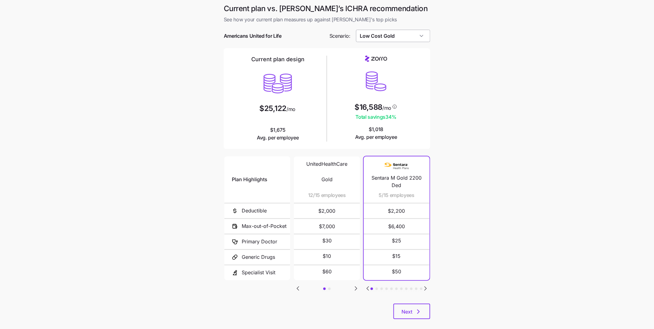
click at [395, 35] on input "Low Cost Gold" at bounding box center [393, 36] width 74 height 12
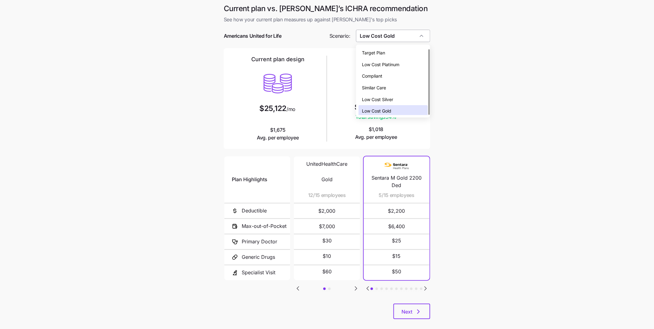
scroll to position [2, 0]
click at [397, 109] on div "Low Cost Gold" at bounding box center [394, 110] width 70 height 12
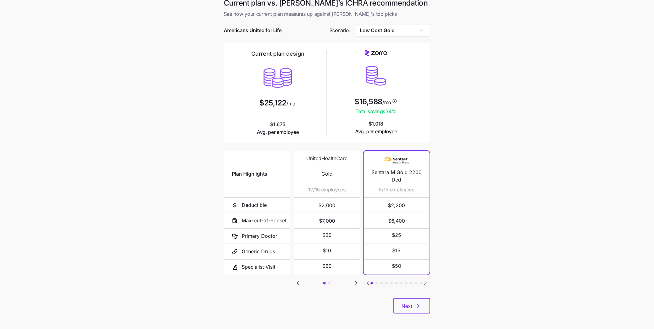
scroll to position [4, 0]
click at [416, 35] on input "Low Cost Gold" at bounding box center [393, 31] width 74 height 12
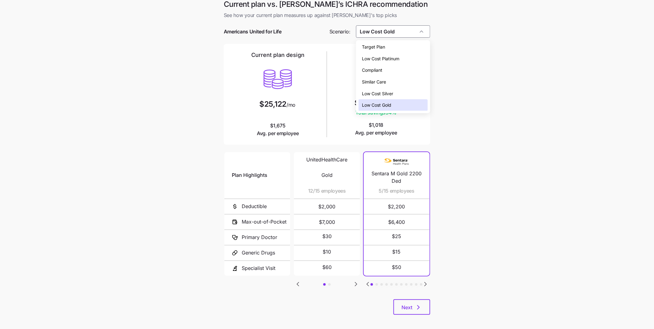
click at [491, 102] on main "Current plan vs. Zorro’s ICHRA recommendation See how your current plan measure…" at bounding box center [327, 164] width 654 height 337
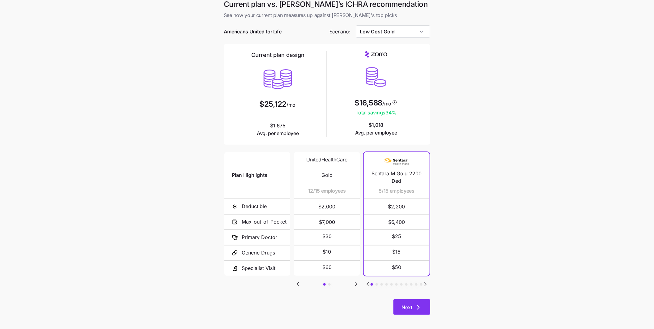
click at [412, 311] on button "Next" at bounding box center [411, 306] width 37 height 15
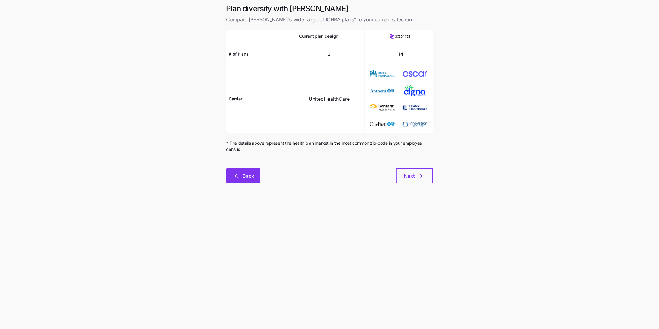
click at [241, 177] on span "Back" at bounding box center [244, 175] width 18 height 7
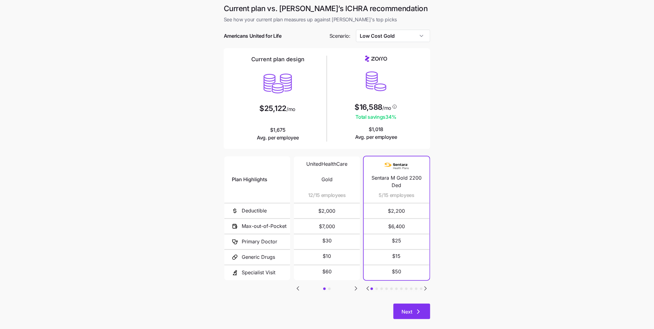
click at [427, 314] on button "Next" at bounding box center [411, 310] width 37 height 15
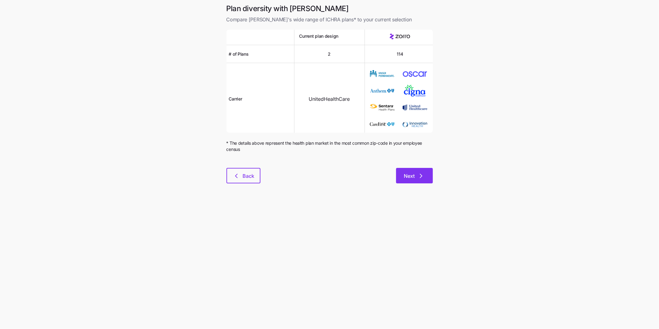
click at [414, 182] on button "Next" at bounding box center [414, 175] width 37 height 15
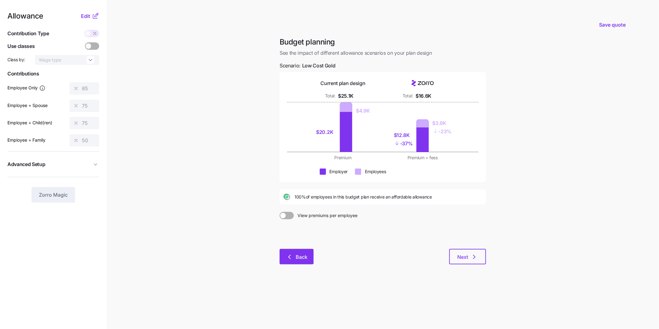
click at [300, 261] on button "Back" at bounding box center [297, 256] width 34 height 15
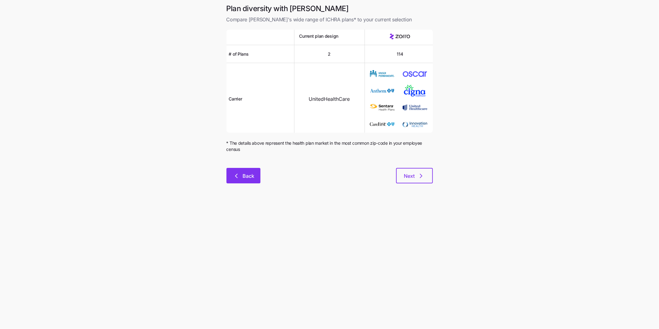
click at [240, 170] on button "Back" at bounding box center [244, 175] width 34 height 15
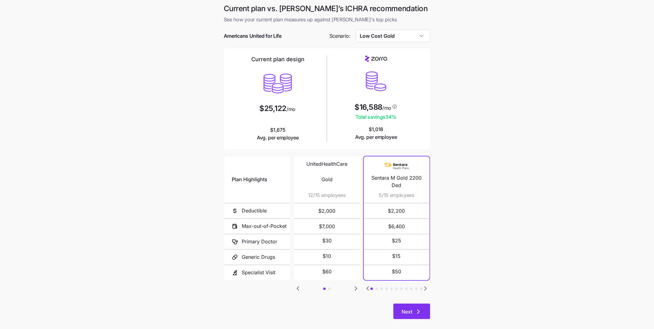
click at [415, 313] on icon "button" at bounding box center [418, 311] width 7 height 7
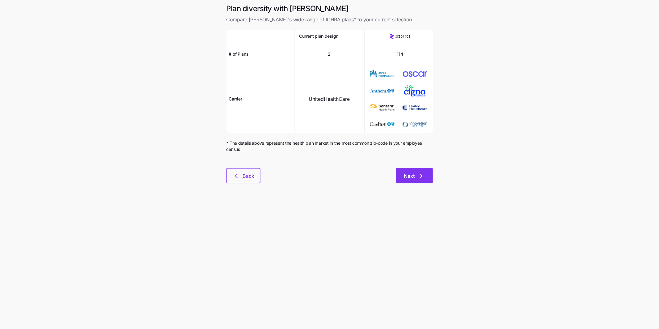
click at [410, 173] on span "Next" at bounding box center [409, 175] width 11 height 7
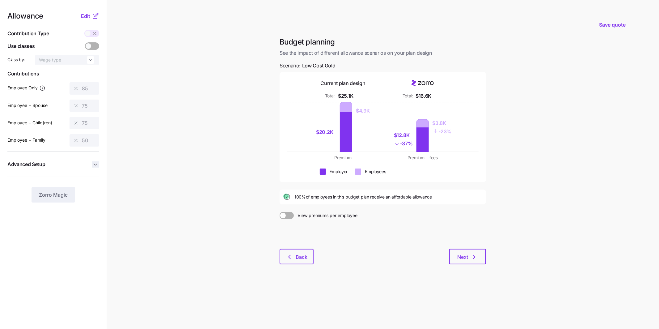
click at [96, 166] on icon "button" at bounding box center [95, 164] width 6 height 6
click at [484, 258] on button "Next" at bounding box center [467, 256] width 37 height 15
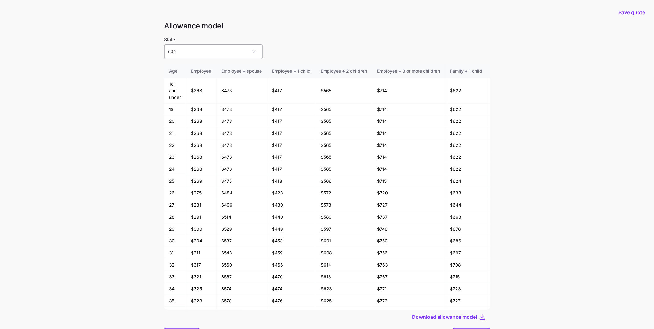
click at [231, 51] on input "CO" at bounding box center [213, 51] width 98 height 15
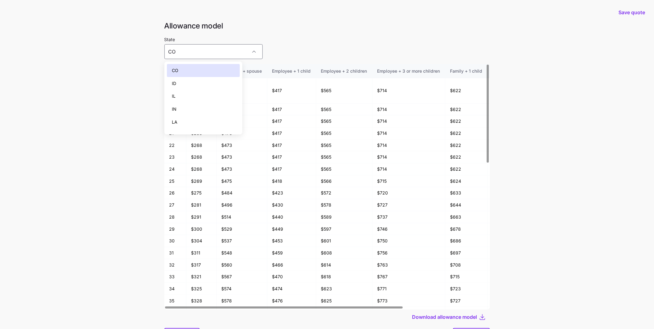
click at [320, 46] on div "State CO" at bounding box center [326, 47] width 325 height 23
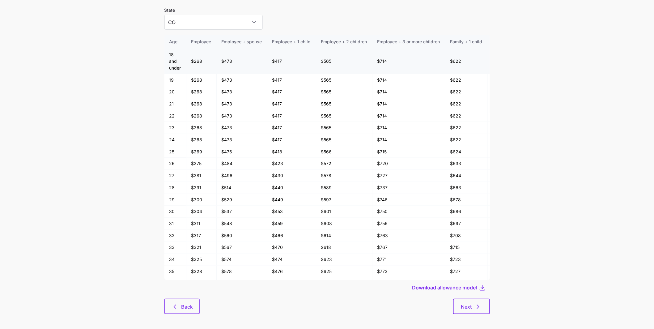
scroll to position [33, 0]
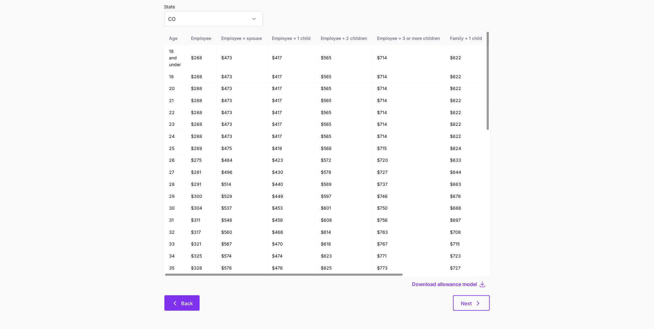
click at [196, 302] on button "Back" at bounding box center [181, 302] width 35 height 15
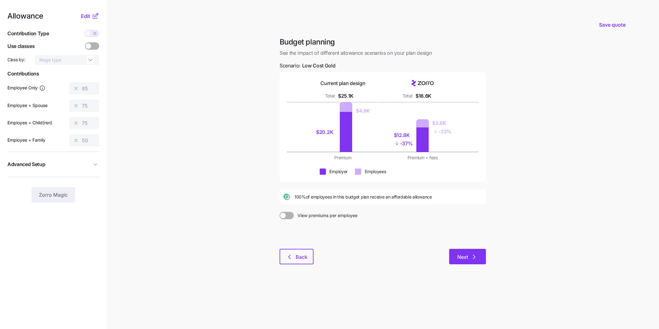
click at [468, 259] on span "Next" at bounding box center [462, 256] width 11 height 7
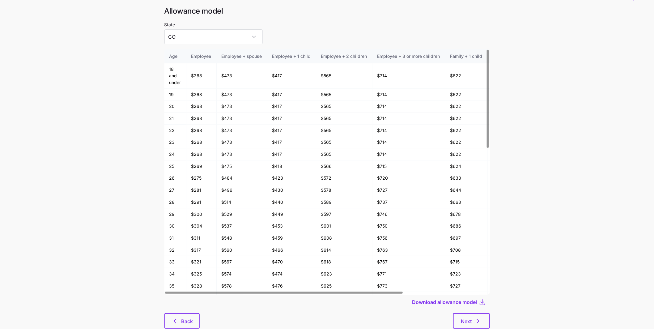
scroll to position [33, 0]
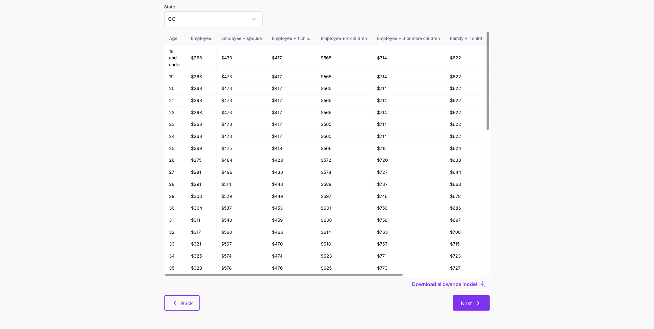
click at [478, 299] on icon "button" at bounding box center [477, 302] width 7 height 7
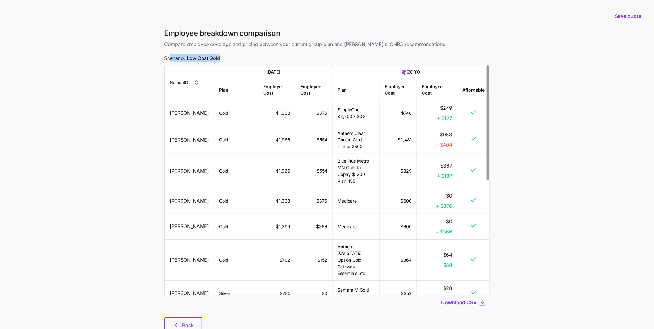
drag, startPoint x: 228, startPoint y: 58, endPoint x: 169, endPoint y: 58, distance: 59.7
click at [169, 58] on div "Employee breakdown comparison Compare employee coverage and pricing between you…" at bounding box center [326, 184] width 335 height 312
click at [415, 118] on td "$746" at bounding box center [398, 113] width 37 height 26
click at [253, 148] on td "Gold" at bounding box center [236, 140] width 44 height 28
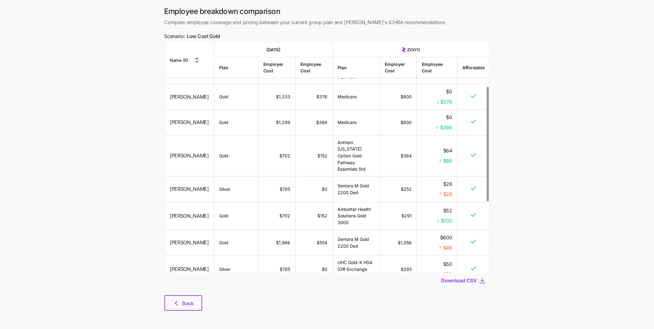
scroll to position [96, 0]
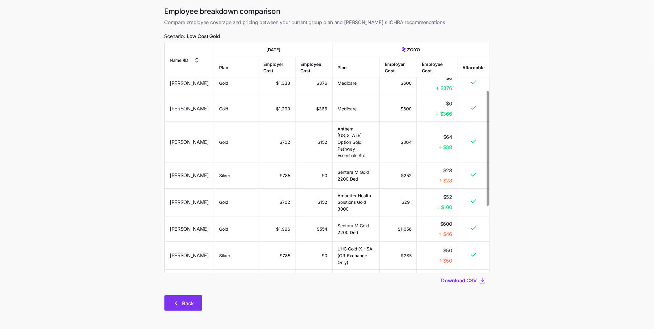
click at [183, 302] on span "Back" at bounding box center [188, 302] width 12 height 7
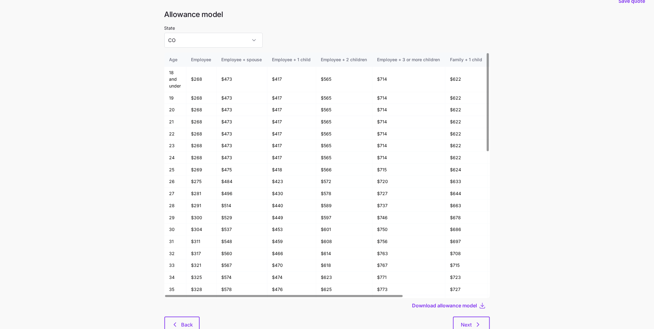
scroll to position [33, 0]
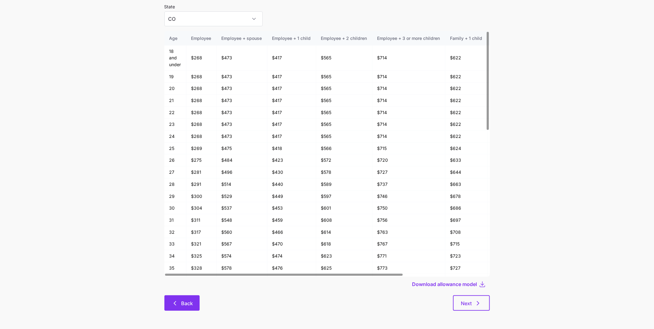
click at [185, 303] on span "Back" at bounding box center [187, 302] width 12 height 7
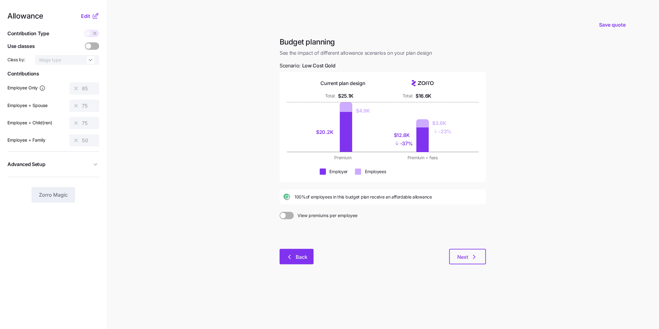
click at [291, 263] on button "Back" at bounding box center [297, 256] width 34 height 15
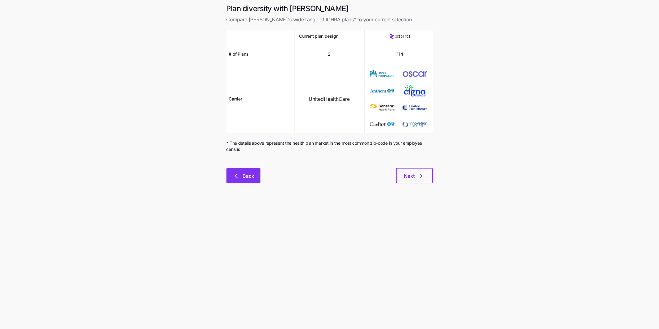
click at [248, 177] on span "Back" at bounding box center [249, 175] width 12 height 7
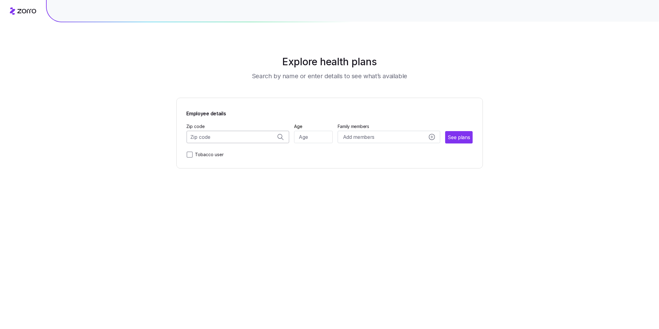
click at [226, 135] on input "Zip code" at bounding box center [238, 137] width 103 height 12
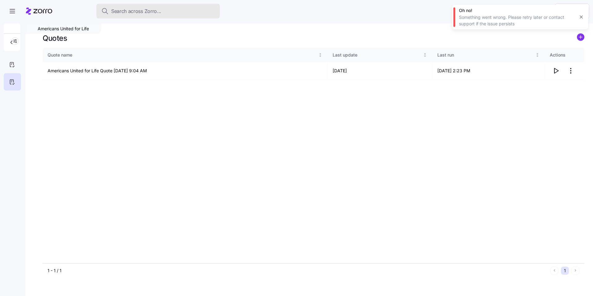
click at [162, 13] on div "Search across Zorro..." at bounding box center [158, 11] width 114 height 8
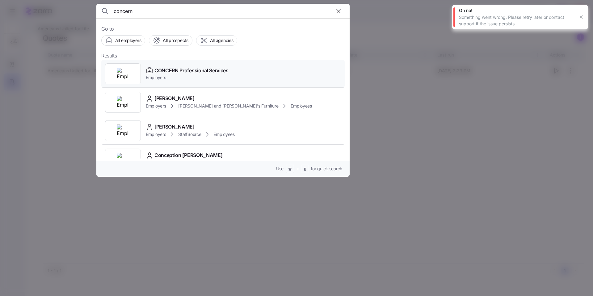
type input "concern"
click at [183, 67] on span "CONCERN Professional Services" at bounding box center [192, 71] width 74 height 8
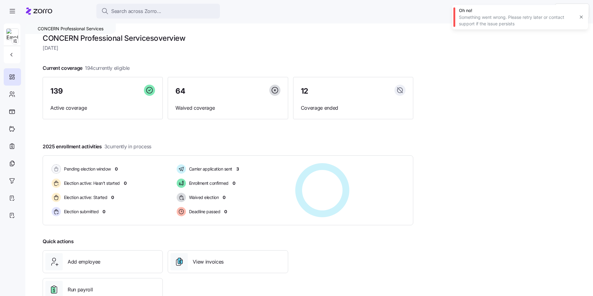
click at [580, 17] on icon "button" at bounding box center [581, 17] width 5 height 5
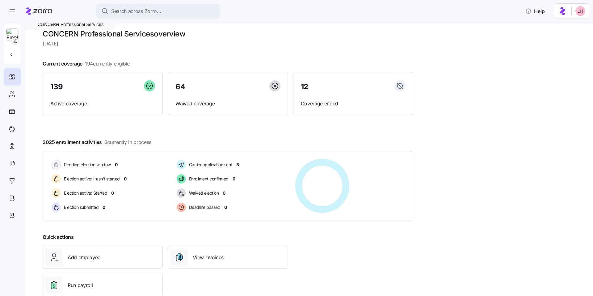
scroll to position [4, 0]
click at [13, 93] on icon at bounding box center [12, 94] width 7 height 7
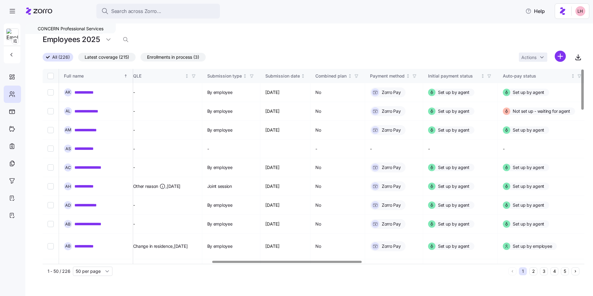
click at [351, 263] on div at bounding box center [286, 262] width 149 height 2
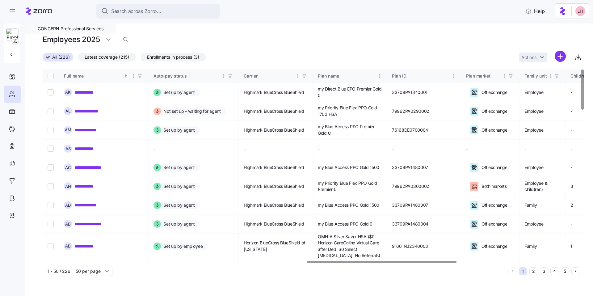
click at [457, 262] on div at bounding box center [382, 262] width 149 height 2
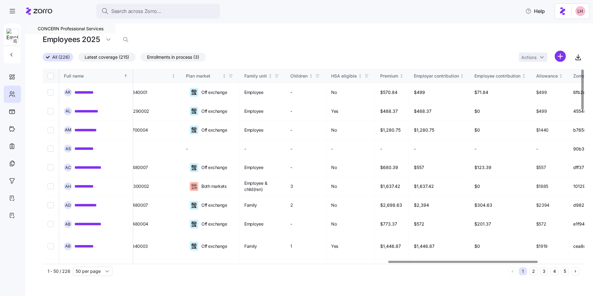
scroll to position [0, 1257]
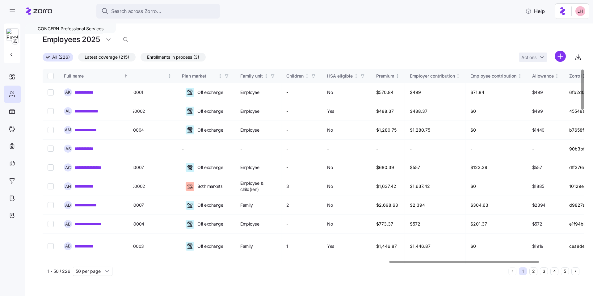
click at [537, 263] on div at bounding box center [464, 262] width 149 height 2
click at [91, 92] on link "**********" at bounding box center [87, 92] width 27 height 6
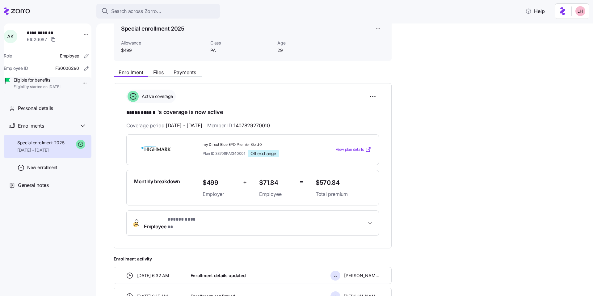
scroll to position [41, 0]
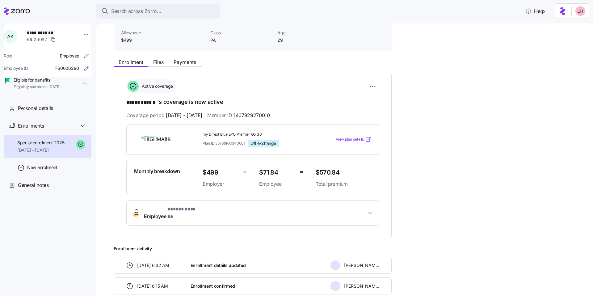
click at [351, 138] on span "View plan details" at bounding box center [350, 140] width 28 height 6
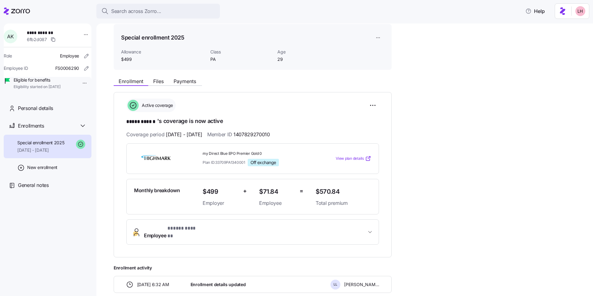
scroll to position [14, 0]
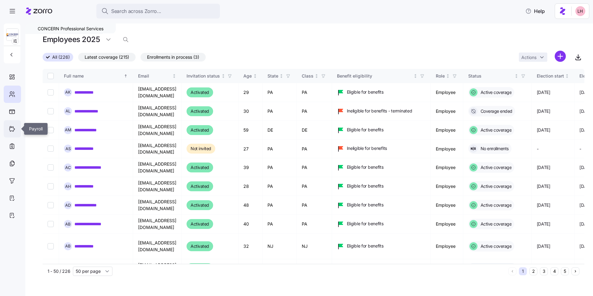
click at [11, 129] on icon at bounding box center [12, 128] width 7 height 7
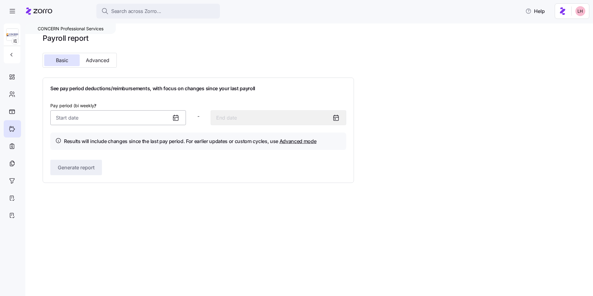
click at [118, 114] on input "Pay period (bi weekly) *" at bounding box center [118, 117] width 136 height 15
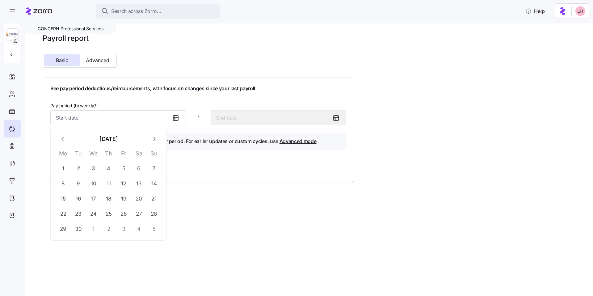
click at [62, 140] on icon "button" at bounding box center [63, 139] width 7 height 7
click at [125, 171] on button "1" at bounding box center [124, 168] width 15 height 15
type input "August 1, 2025"
type input "August 14, 2025"
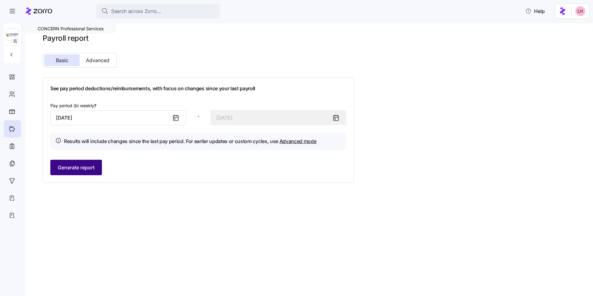
click at [82, 163] on button "Generate report" at bounding box center [76, 167] width 52 height 15
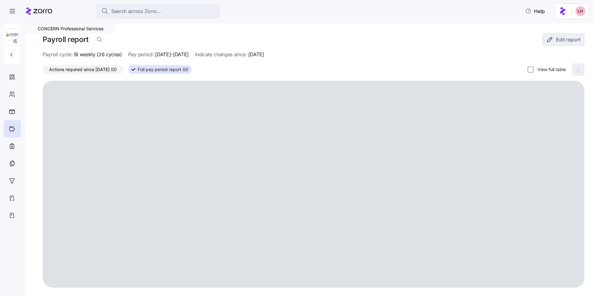
click at [104, 70] on span "Actions required since 08/01/2025 (0)" at bounding box center [83, 70] width 68 height 8
click at [43, 71] on input "Actions required since 08/01/2025 (0)" at bounding box center [43, 71] width 0 height 0
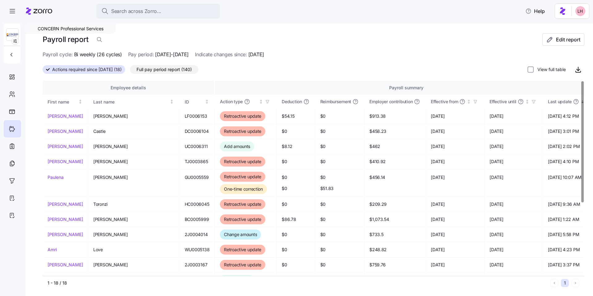
click at [180, 70] on span "Full pay period report (140)" at bounding box center [164, 70] width 55 height 8
click at [130, 71] on input "Full pay period report (140)" at bounding box center [130, 71] width 0 height 0
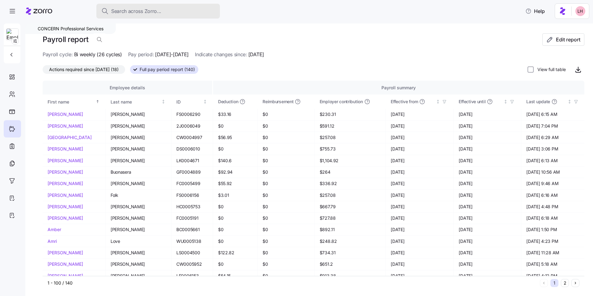
click at [151, 12] on span "Search across Zorro..." at bounding box center [136, 11] width 50 height 8
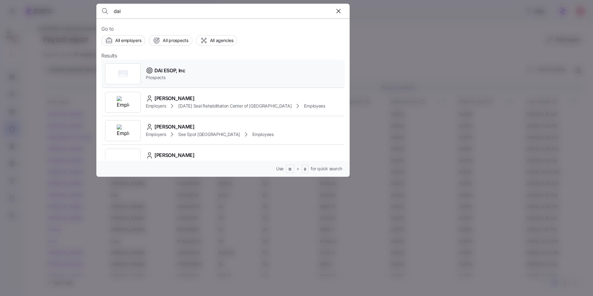
type input "dai"
click at [168, 76] on span "Prospects" at bounding box center [166, 77] width 40 height 6
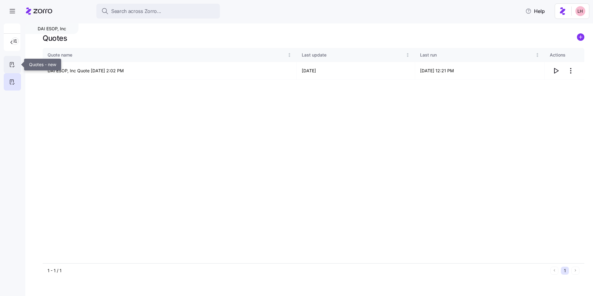
click at [12, 64] on icon at bounding box center [12, 64] width 7 height 7
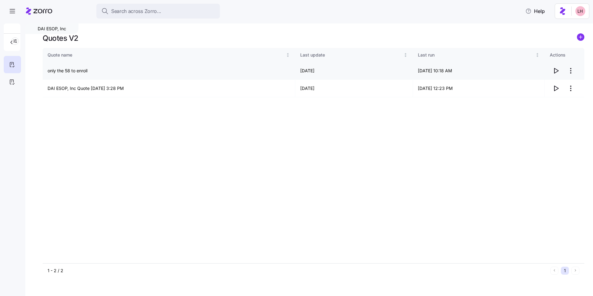
click at [557, 71] on icon "button" at bounding box center [556, 70] width 7 height 7
click at [141, 9] on span "Search across Zorro..." at bounding box center [136, 11] width 50 height 8
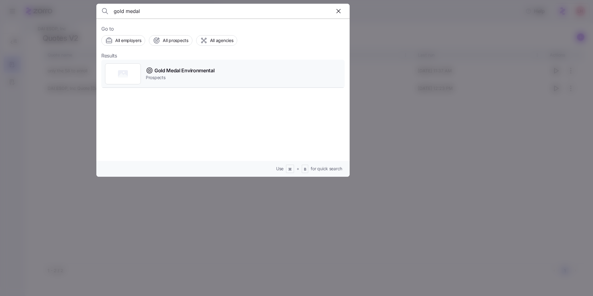
type input "gold medal"
click at [184, 76] on span "Prospects" at bounding box center [180, 77] width 69 height 6
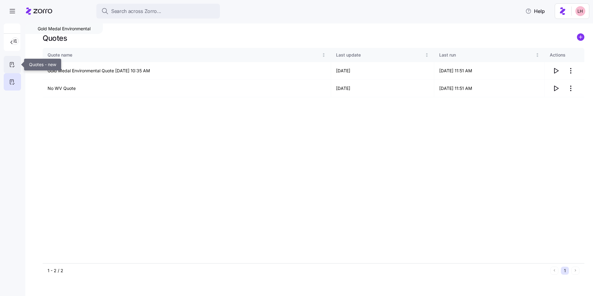
click at [13, 64] on icon at bounding box center [11, 64] width 3 height 5
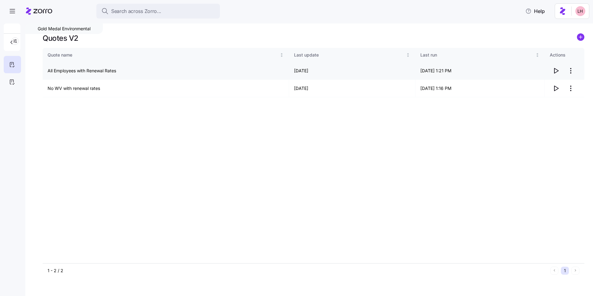
click at [570, 71] on html "Search across Zorro... Help Gold Medal Environmental Quotes V2 Quote name Last …" at bounding box center [296, 146] width 593 height 292
click at [540, 83] on div "Edit quote" at bounding box center [530, 86] width 21 height 7
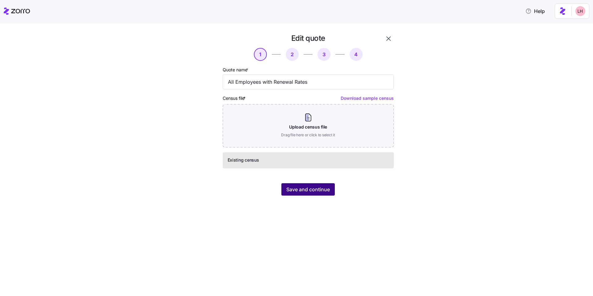
click at [320, 189] on span "Save and continue" at bounding box center [308, 189] width 44 height 7
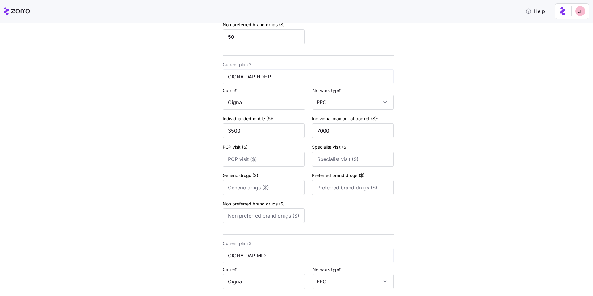
scroll to position [364, 0]
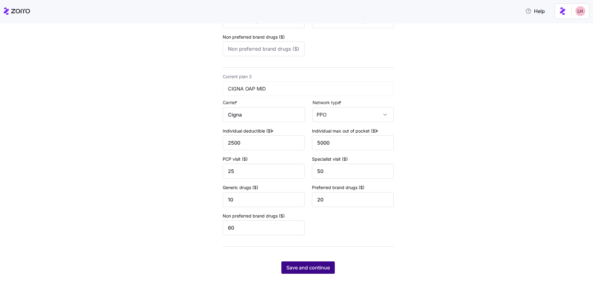
click at [316, 262] on button "Save and continue" at bounding box center [308, 267] width 53 height 12
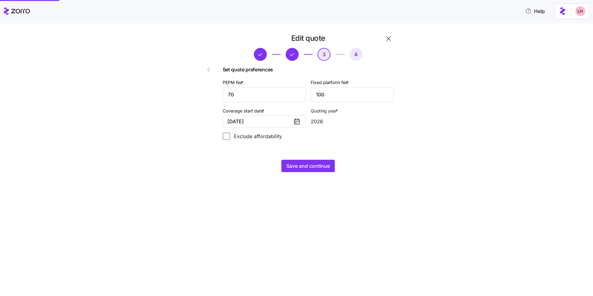
scroll to position [0, 0]
drag, startPoint x: 243, startPoint y: 93, endPoint x: 223, endPoint y: 88, distance: 21.1
click at [223, 88] on div "Set quote preferences PEPM fee * 70 Fixed platform fee * 100 Coverage start dat…" at bounding box center [308, 103] width 171 height 84
type input "64"
click at [316, 165] on span "Save and continue" at bounding box center [308, 165] width 44 height 7
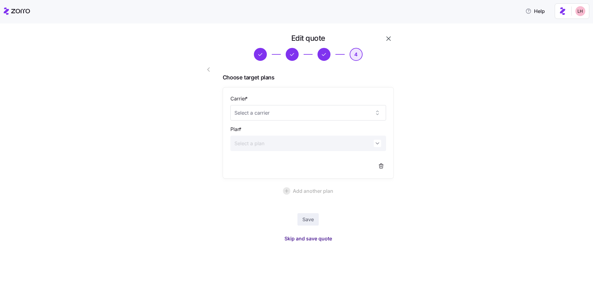
click at [327, 238] on span "Skip and save quote" at bounding box center [309, 238] width 48 height 7
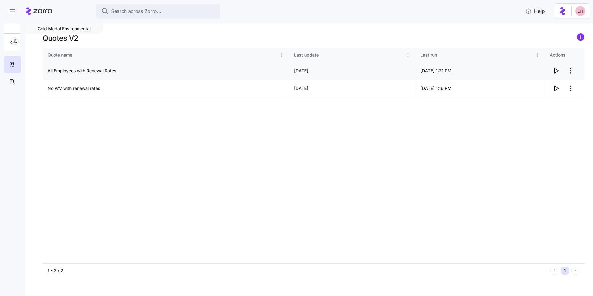
click at [555, 71] on icon "button" at bounding box center [557, 70] width 4 height 5
click at [559, 71] on icon "button" at bounding box center [556, 70] width 7 height 7
click at [557, 89] on icon "button" at bounding box center [556, 88] width 7 height 7
click at [569, 88] on html "Search across Zorro... Help Gold Medal Environmental Quotes V2 Quote name Last …" at bounding box center [296, 146] width 593 height 292
click at [545, 100] on div "Edit quote" at bounding box center [546, 104] width 57 height 10
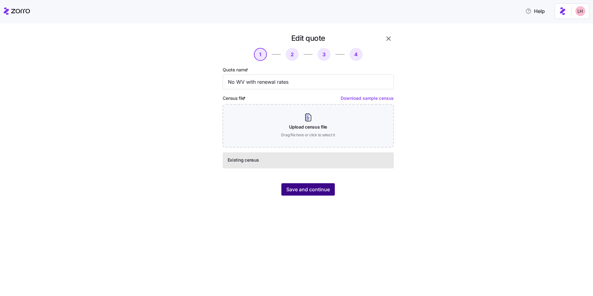
click at [324, 191] on span "Save and continue" at bounding box center [308, 189] width 44 height 7
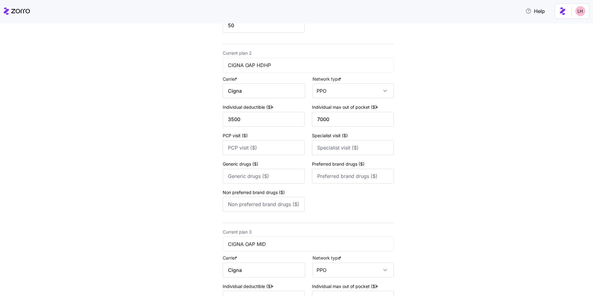
scroll to position [364, 0]
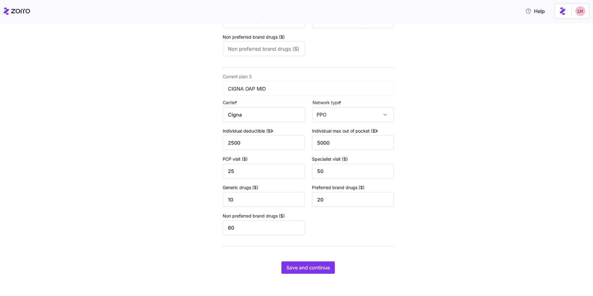
click at [333, 271] on div "Save and continue" at bounding box center [308, 267] width 171 height 12
click at [331, 271] on button "Save and continue" at bounding box center [308, 267] width 53 height 12
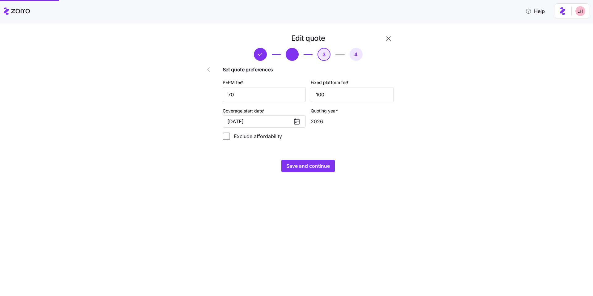
scroll to position [0, 0]
drag, startPoint x: 241, startPoint y: 96, endPoint x: 221, endPoint y: 92, distance: 20.8
click at [223, 94] on div "Set quote preferences PEPM fee * 70 Fixed platform fee * 100 Coverage start dat…" at bounding box center [308, 103] width 171 height 84
type input "64"
click at [309, 164] on span "Save and continue" at bounding box center [308, 165] width 44 height 7
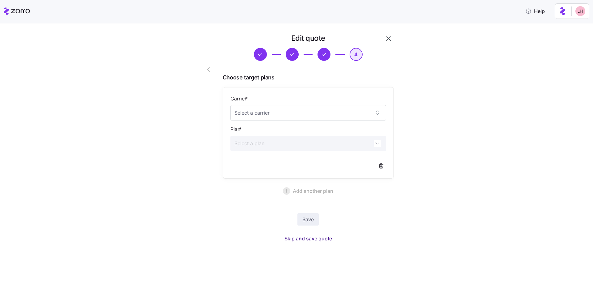
click at [320, 238] on span "Skip and save quote" at bounding box center [309, 238] width 48 height 7
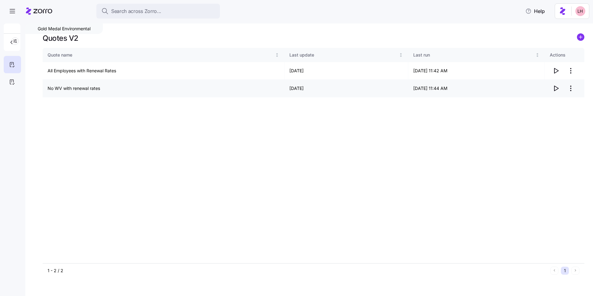
click at [556, 88] on icon "button" at bounding box center [556, 88] width 7 height 7
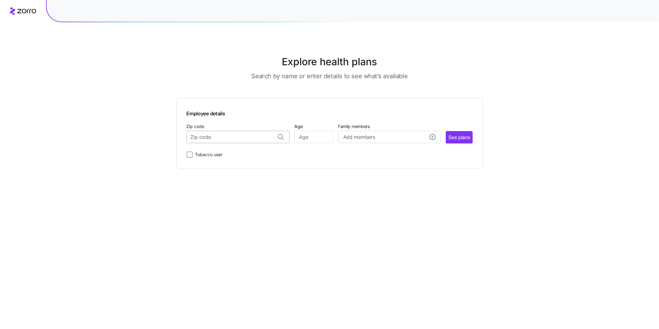
click at [236, 139] on input "Zip code" at bounding box center [238, 137] width 103 height 12
click at [234, 155] on span "20036, [US_STATE], [GEOGRAPHIC_DATA]" at bounding box center [236, 154] width 87 height 8
type input "20036, [US_STATE], [GEOGRAPHIC_DATA]"
click at [313, 135] on input "Age" at bounding box center [314, 137] width 39 height 12
type input "35"
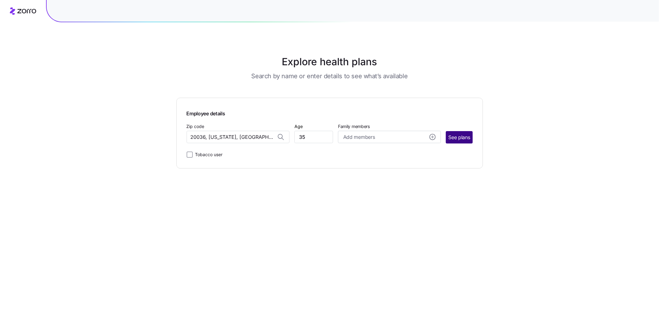
click at [470, 135] on span "See plans" at bounding box center [459, 138] width 22 height 8
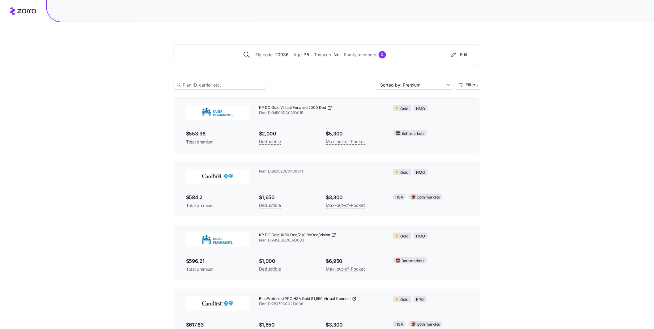
scroll to position [861, 0]
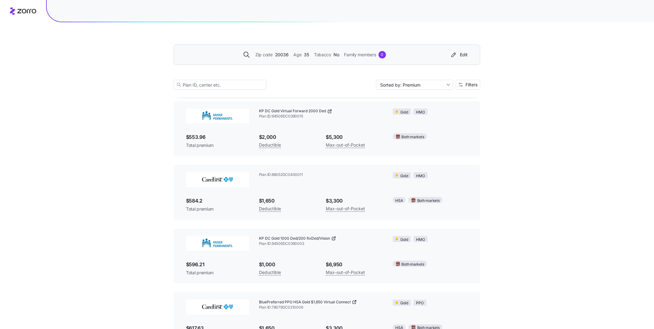
click at [283, 54] on span "20036" at bounding box center [282, 54] width 14 height 7
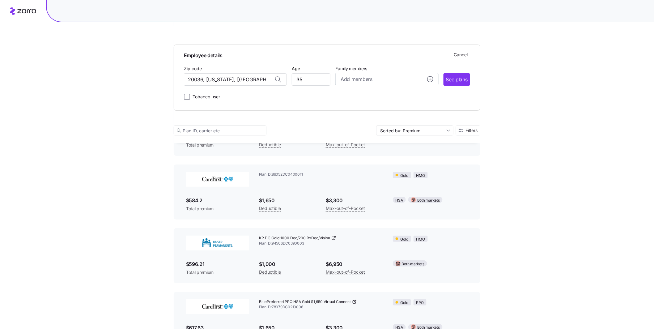
scroll to position [909, 0]
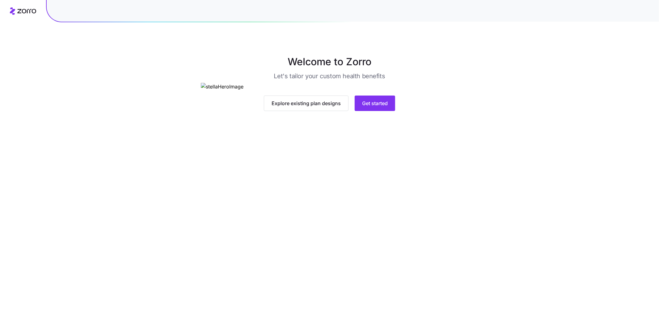
click at [381, 228] on main "Welcome to Zorro Let's tailor your custom health benefits Explore existing plan…" at bounding box center [329, 164] width 659 height 329
click at [382, 107] on span "Get started" at bounding box center [375, 103] width 26 height 7
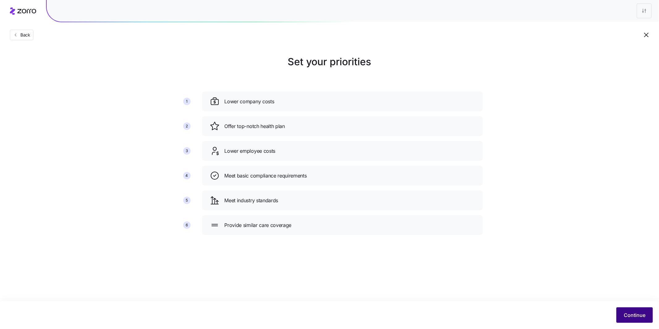
click at [635, 312] on span "Continue" at bounding box center [635, 314] width 22 height 7
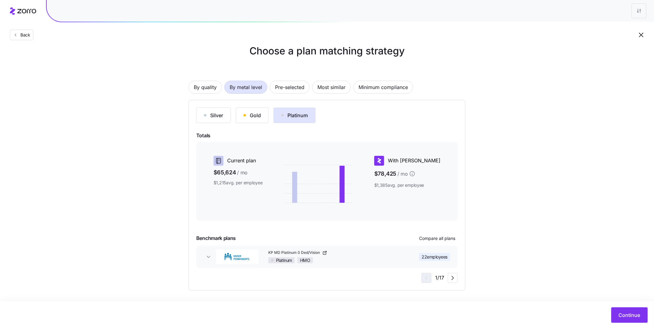
scroll to position [12, 0]
click at [620, 314] on span "Continue" at bounding box center [630, 314] width 22 height 7
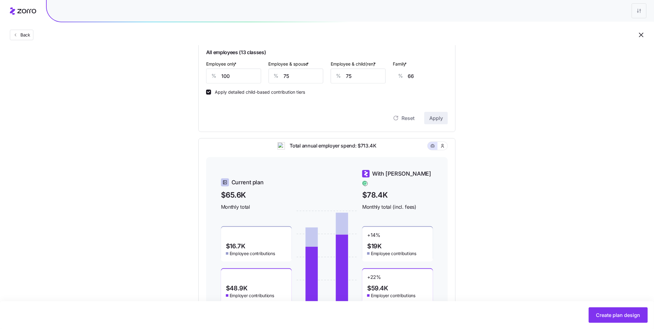
scroll to position [187, 0]
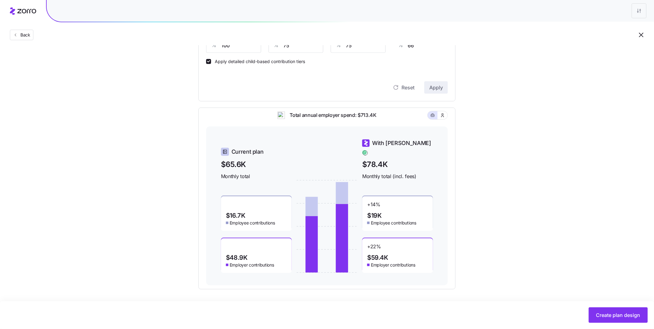
click at [607, 313] on span "Create plan design" at bounding box center [618, 314] width 44 height 7
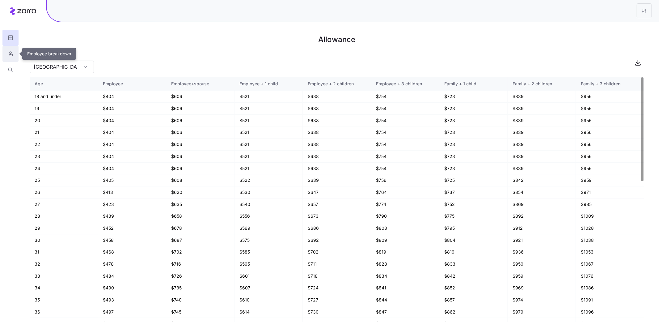
click at [11, 52] on icon "button" at bounding box center [11, 54] width 6 height 6
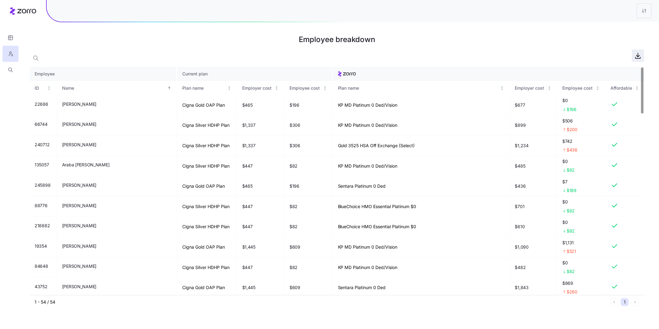
click at [639, 56] on icon "button" at bounding box center [638, 56] width 3 height 2
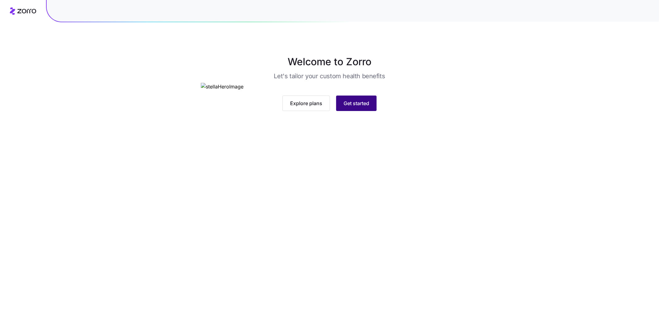
click at [357, 107] on span "Get started" at bounding box center [357, 103] width 26 height 7
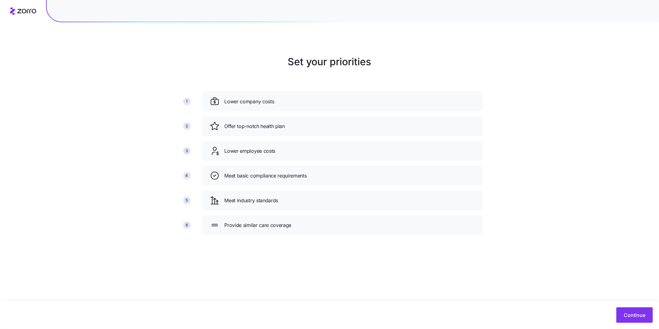
click at [648, 304] on div "Continue" at bounding box center [329, 315] width 659 height 28
click at [641, 316] on span "Continue" at bounding box center [635, 314] width 22 height 7
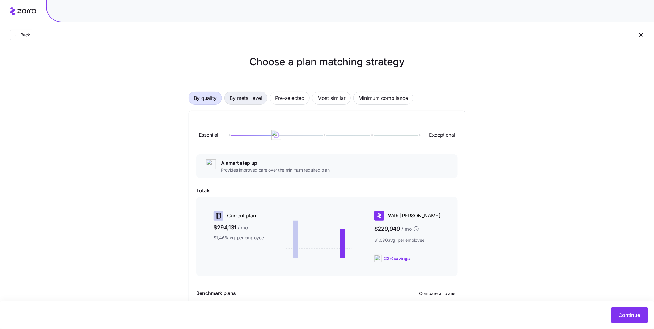
click at [240, 100] on span "By metal level" at bounding box center [246, 98] width 32 height 12
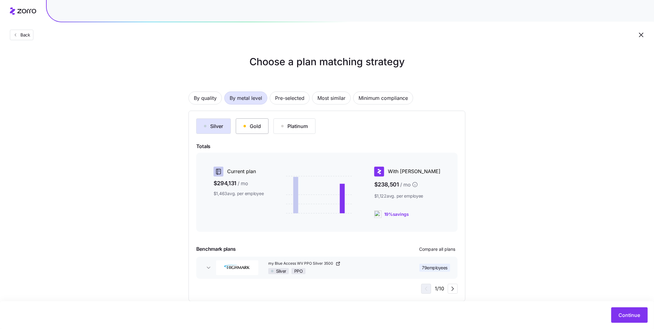
click at [245, 124] on div "Gold" at bounding box center [252, 125] width 17 height 7
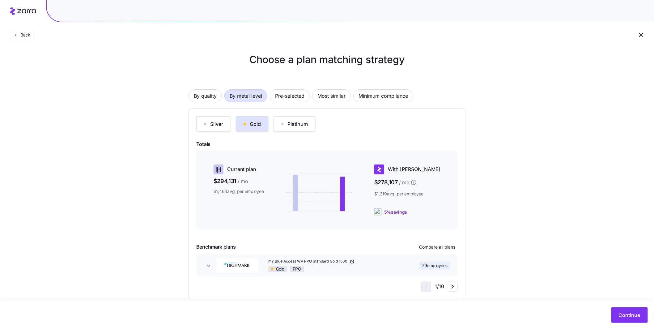
scroll to position [12, 0]
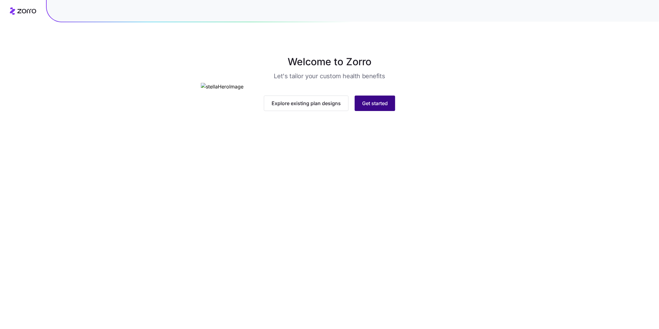
click at [381, 107] on span "Get started" at bounding box center [375, 103] width 26 height 7
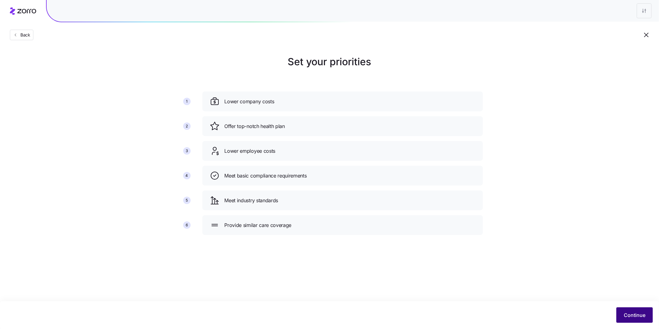
click at [626, 312] on span "Continue" at bounding box center [635, 314] width 22 height 7
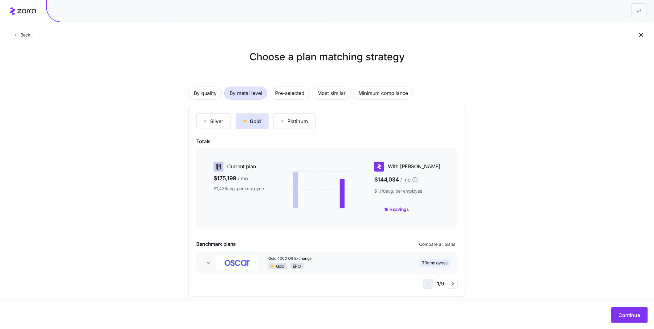
scroll to position [12, 0]
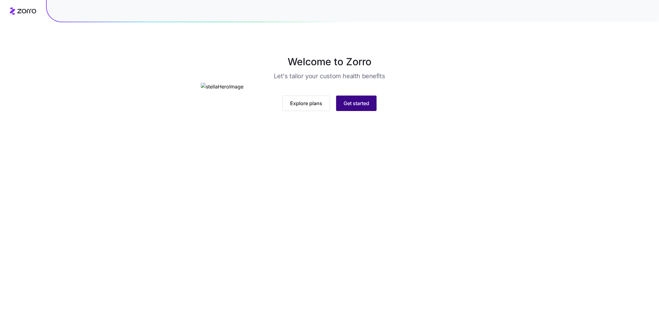
click at [367, 107] on span "Get started" at bounding box center [357, 103] width 26 height 7
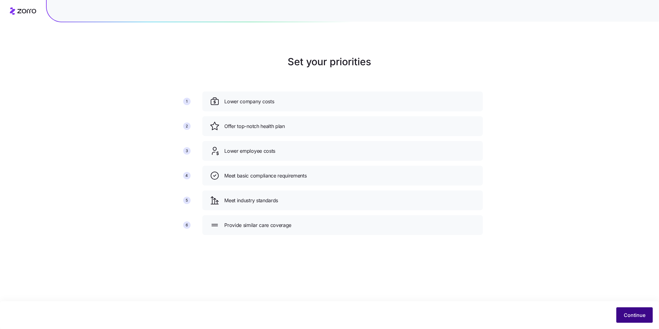
click at [640, 312] on span "Continue" at bounding box center [635, 314] width 22 height 7
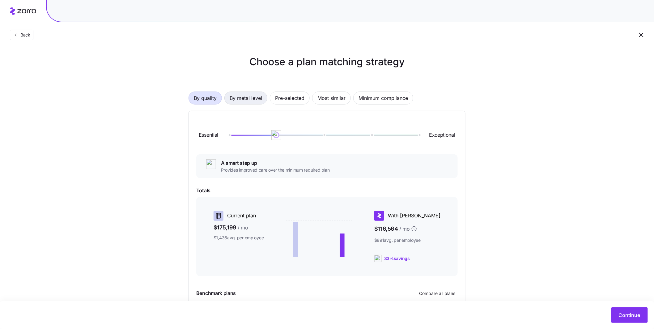
click at [254, 101] on span "By metal level" at bounding box center [246, 98] width 32 height 12
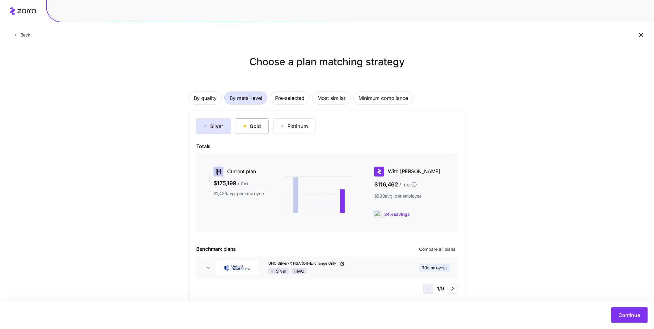
drag, startPoint x: 263, startPoint y: 125, endPoint x: 267, endPoint y: 126, distance: 4.7
click at [263, 125] on button "Gold" at bounding box center [252, 125] width 33 height 15
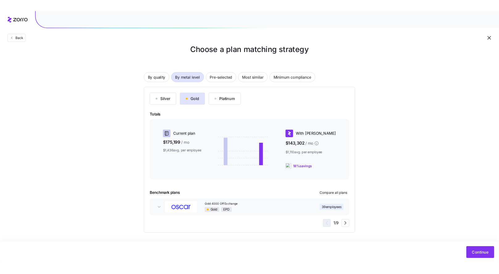
scroll to position [11, 0]
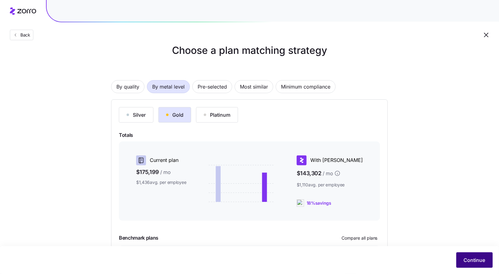
click at [479, 261] on span "Continue" at bounding box center [475, 259] width 22 height 7
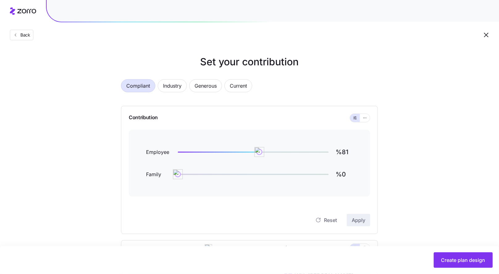
scroll to position [59, 0]
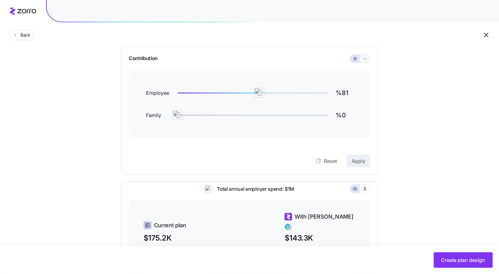
click at [365, 58] on icon "button" at bounding box center [365, 58] width 4 height 7
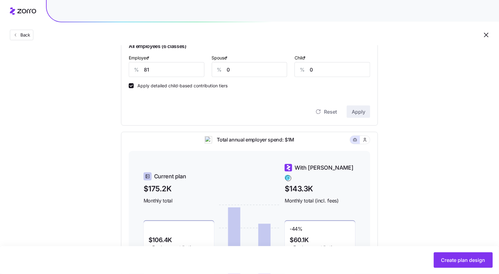
scroll to position [182, 0]
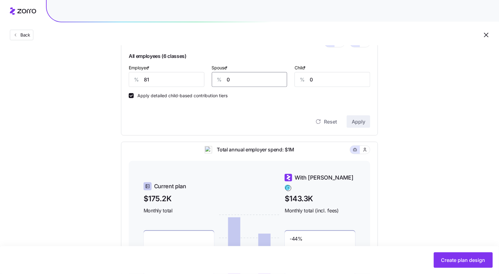
click at [207, 74] on div "Employee * % 81 Spouse * % 0 Child * % 0" at bounding box center [249, 75] width 249 height 31
type input "40"
click at [350, 119] on button "Apply" at bounding box center [358, 121] width 23 height 12
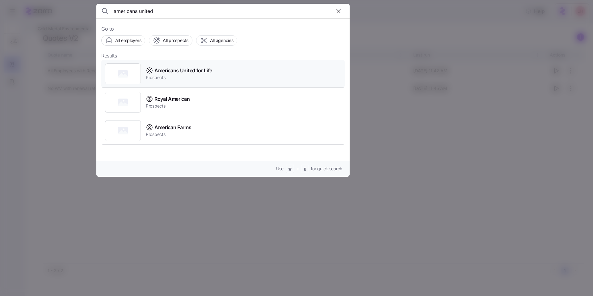
type input "americans united"
click at [176, 70] on span "Americans United for Life" at bounding box center [184, 71] width 58 height 8
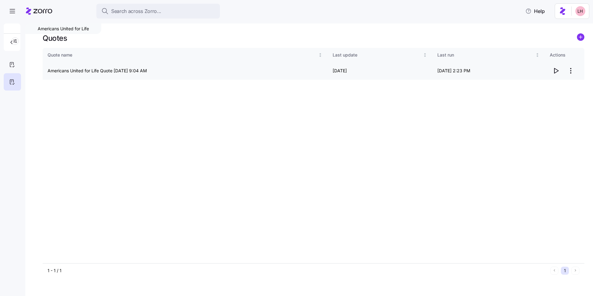
click at [557, 71] on icon "button" at bounding box center [556, 70] width 7 height 7
click at [557, 70] on icon "button" at bounding box center [557, 70] width 4 height 5
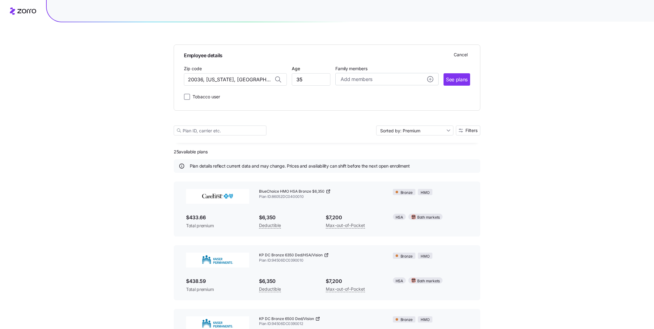
scroll to position [909, 0]
